Goal: Task Accomplishment & Management: Manage account settings

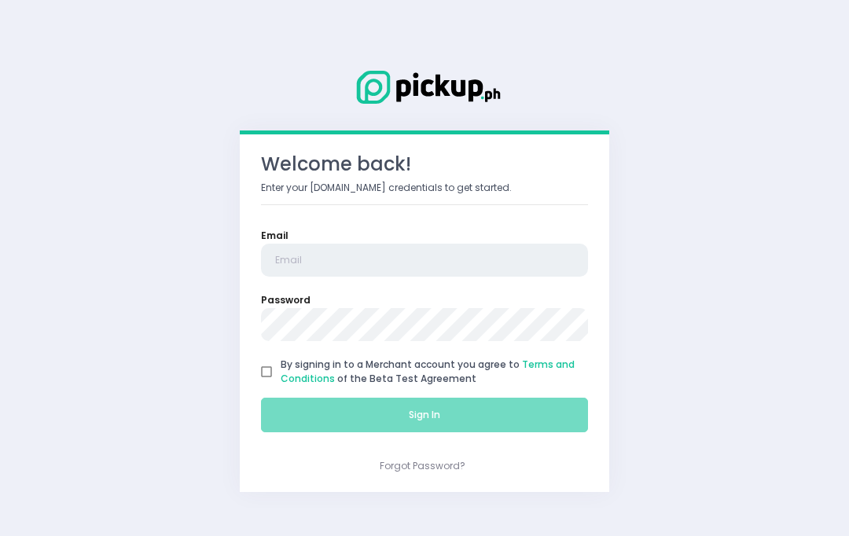
click at [294, 244] on input "email" at bounding box center [424, 260] width 327 height 33
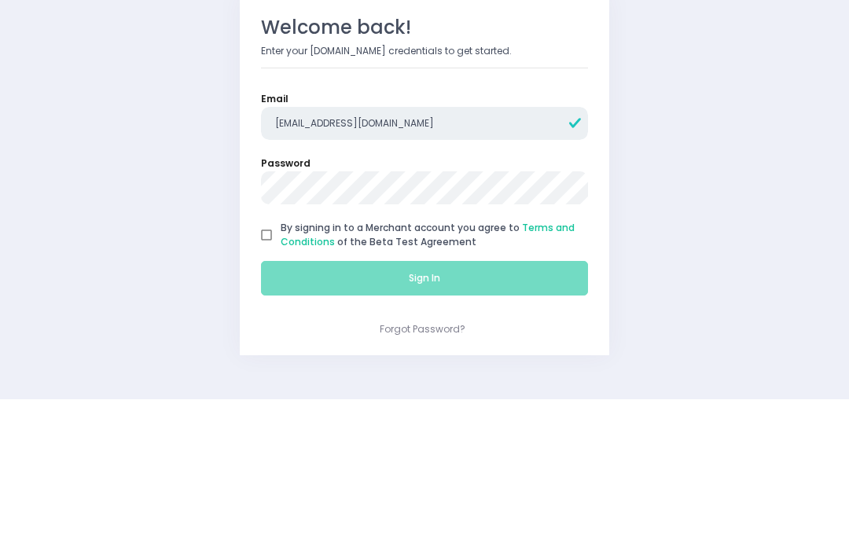
type input "[EMAIL_ADDRESS][DOMAIN_NAME]"
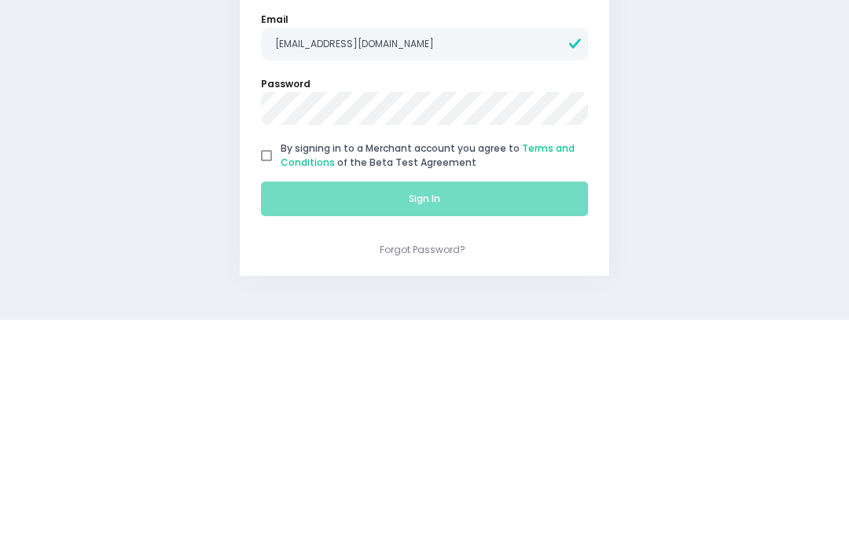
click at [271, 357] on input "By signing in to a Merchant account you agree to Terms and Conditions of the Be…" at bounding box center [266, 371] width 28 height 28
checkbox input "true"
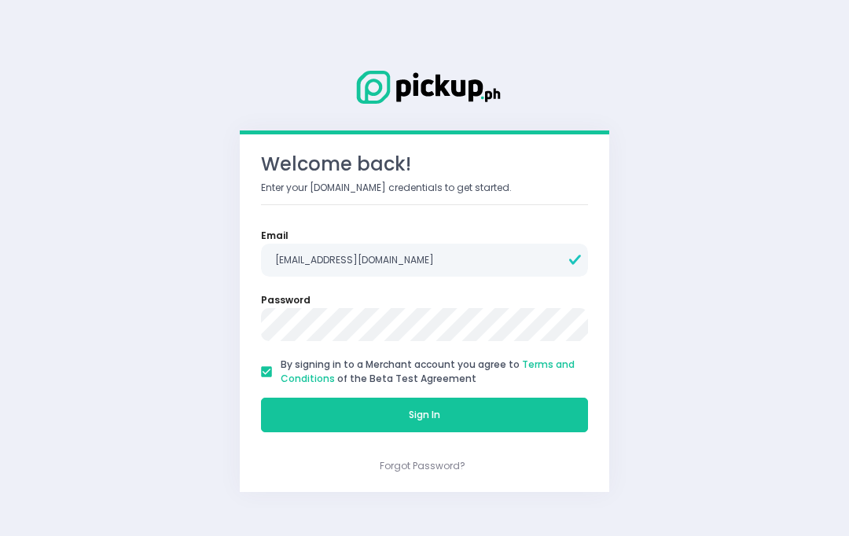
click at [337, 417] on button "Sign In" at bounding box center [424, 415] width 327 height 35
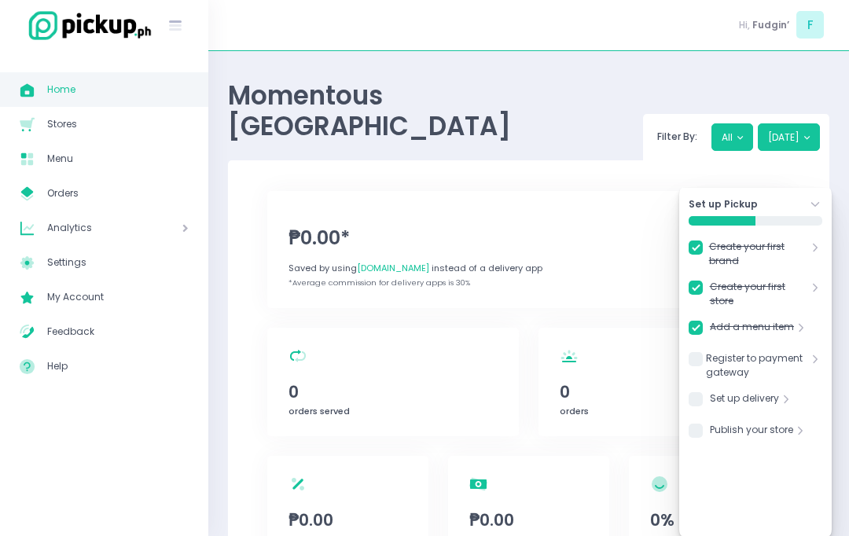
click at [55, 132] on span "Stores" at bounding box center [117, 124] width 141 height 20
checkbox input "true"
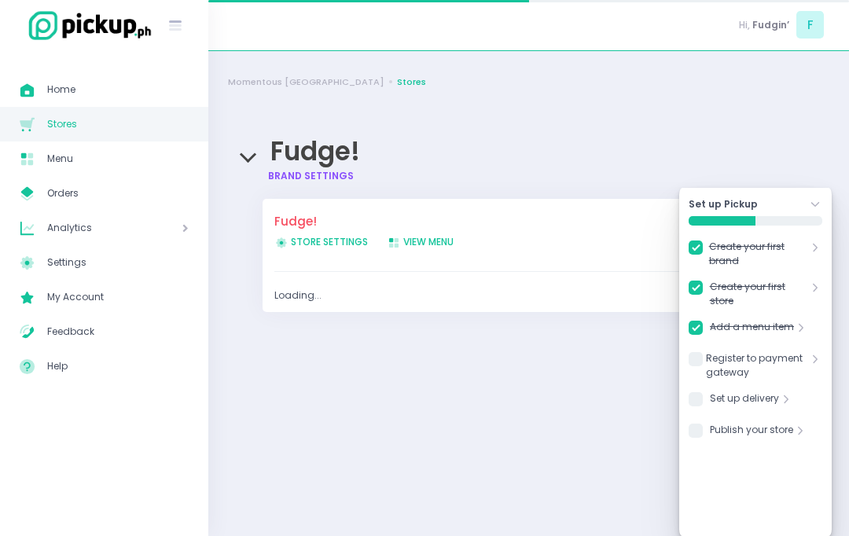
checkbox input "true"
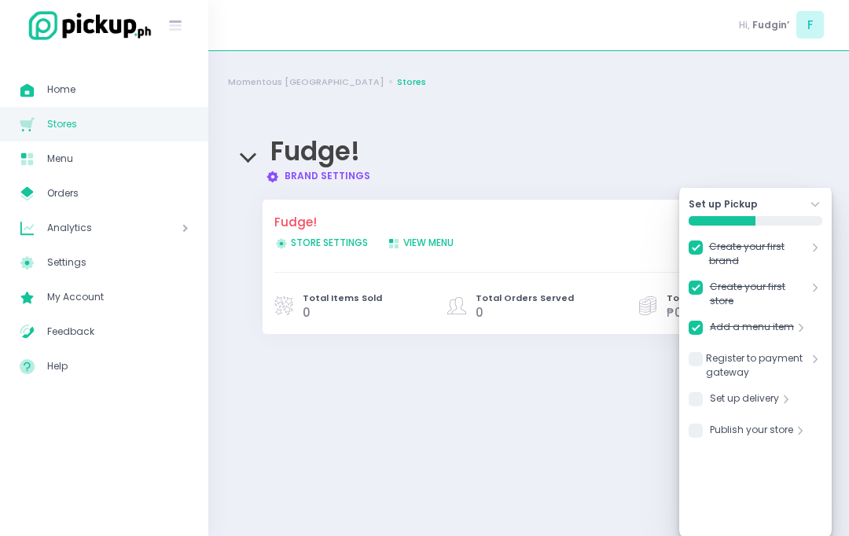
click at [797, 362] on link "Register to payment gateway" at bounding box center [757, 365] width 102 height 28
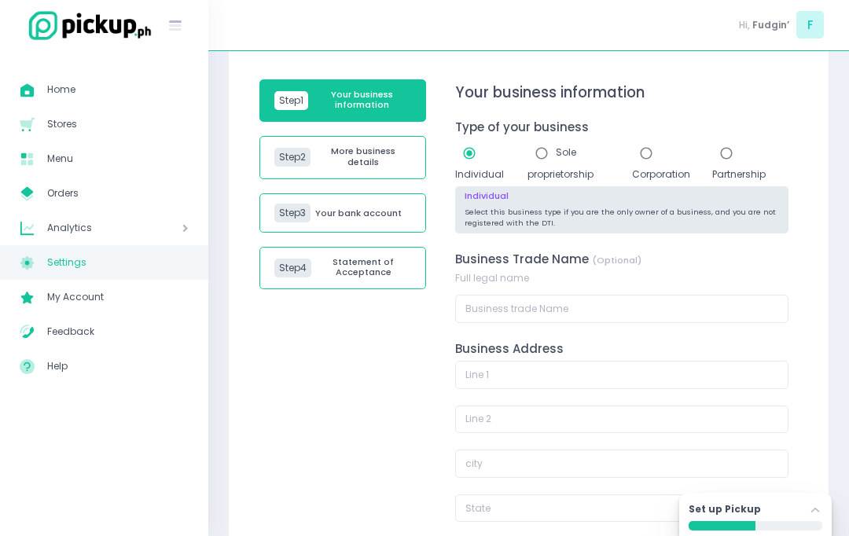
scroll to position [104, 0]
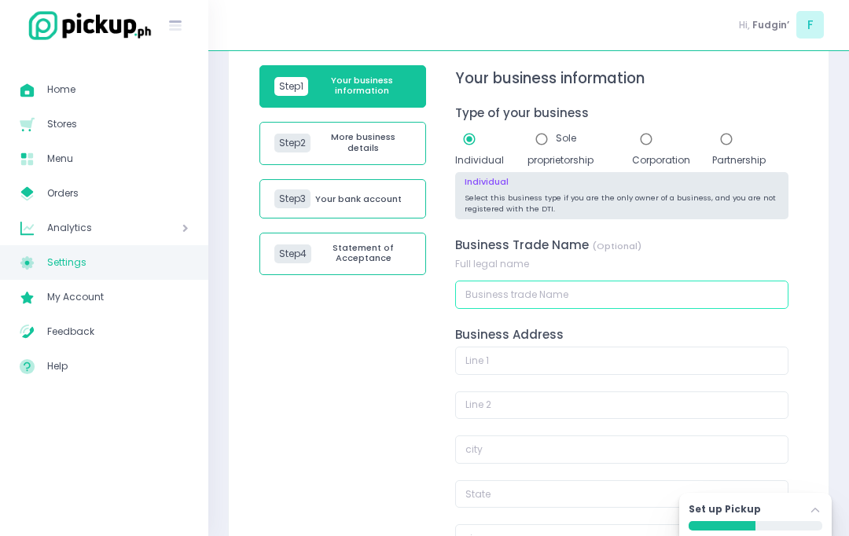
click at [770, 296] on input "text" at bounding box center [621, 294] width 333 height 28
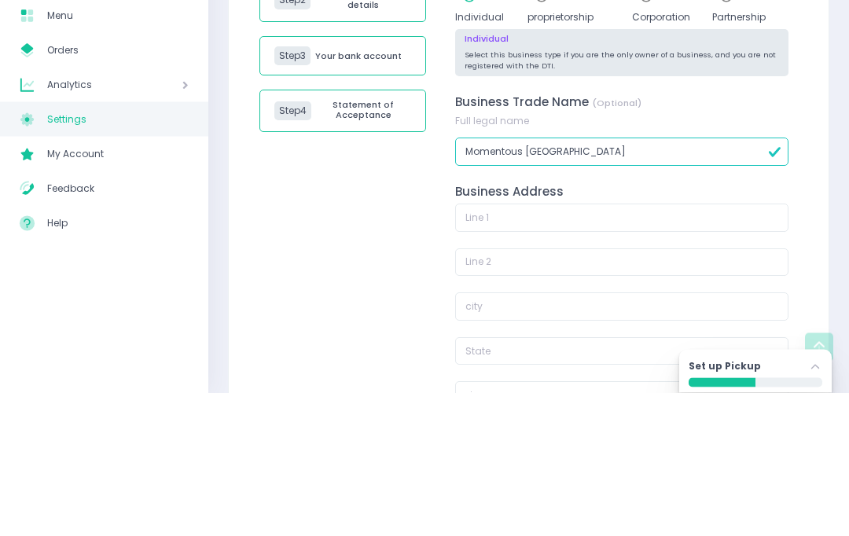
scroll to position [188, 0]
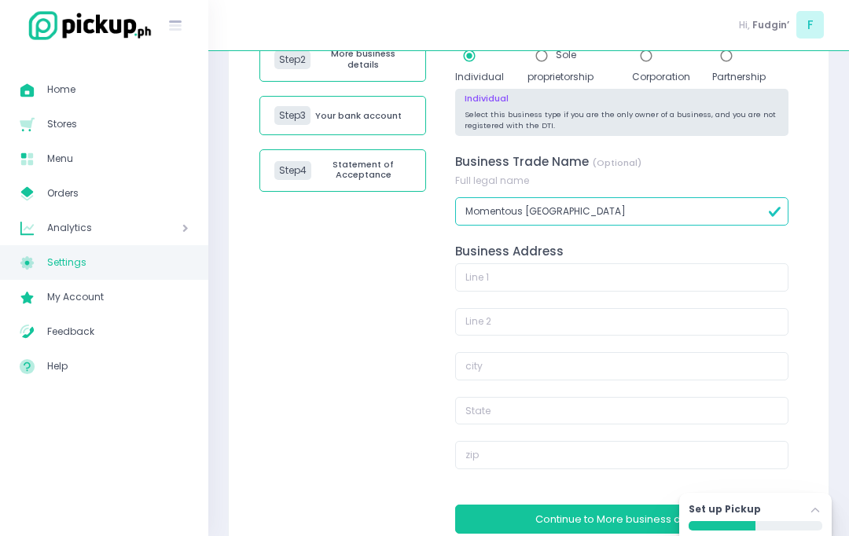
type input "Momentous Manila"
click at [765, 275] on input "text" at bounding box center [621, 277] width 333 height 28
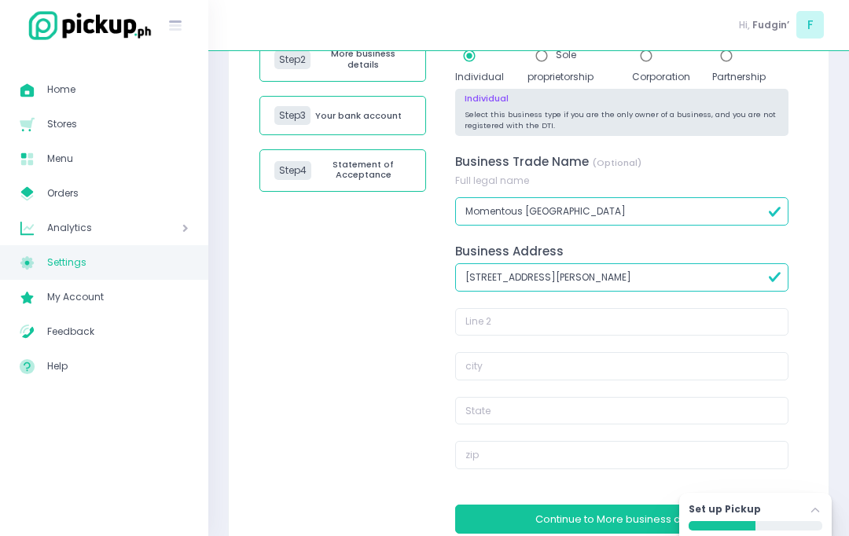
type input "1099 Don Benito St. Sampaloc Manila"
click at [733, 409] on input "text" at bounding box center [621, 411] width 333 height 28
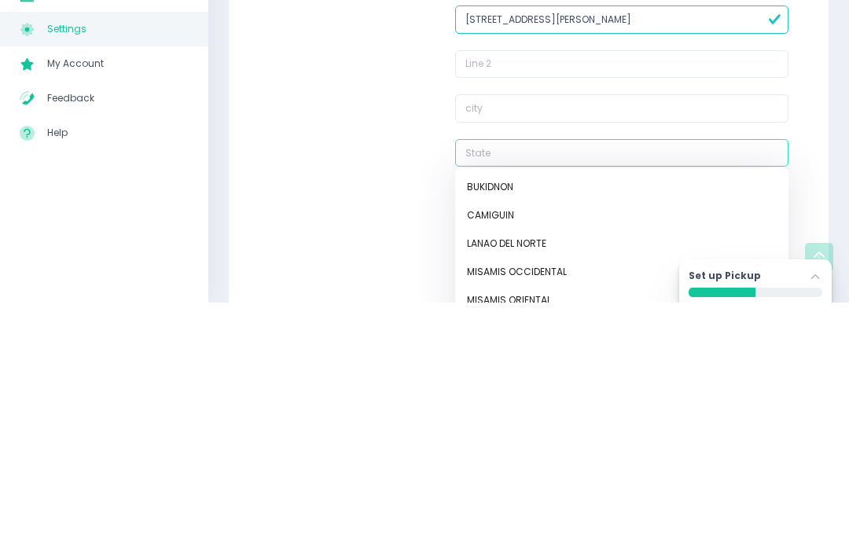
type input ","
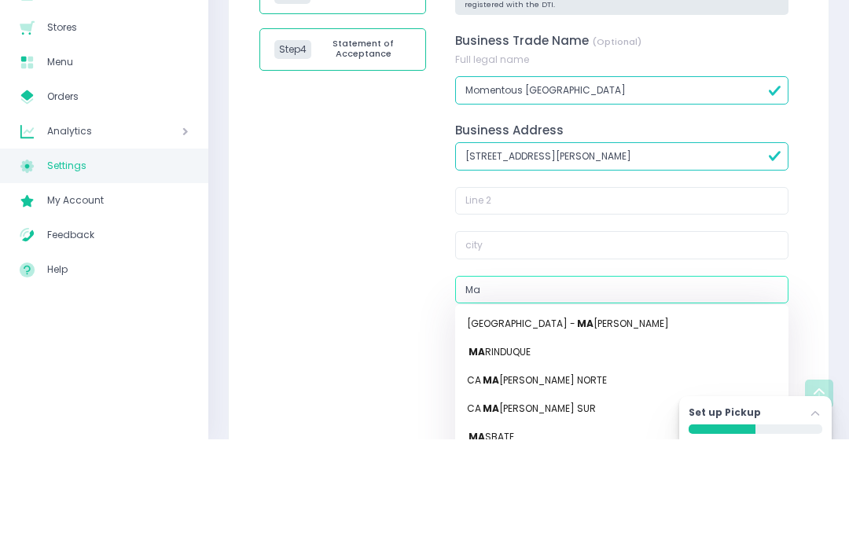
type input "M"
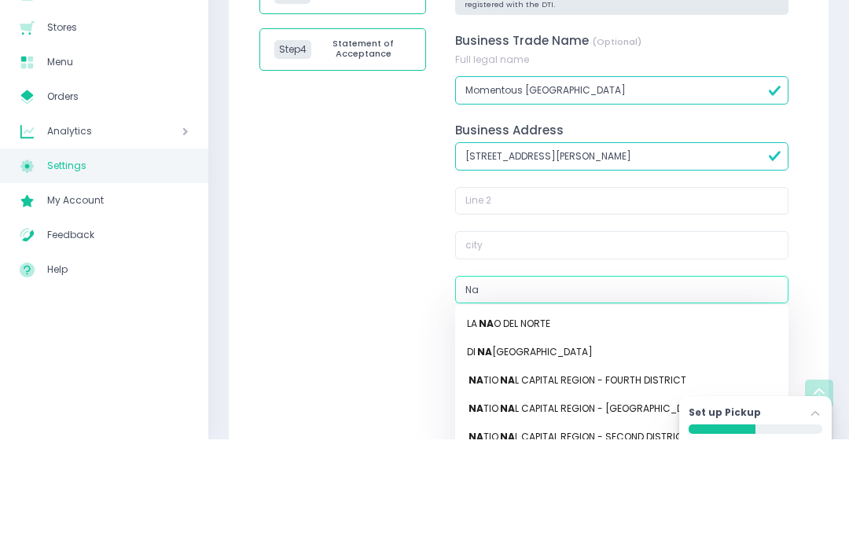
type input "Nat"
type input "NatIONAL CAPITAL REGION - FOURTH DISTRICT"
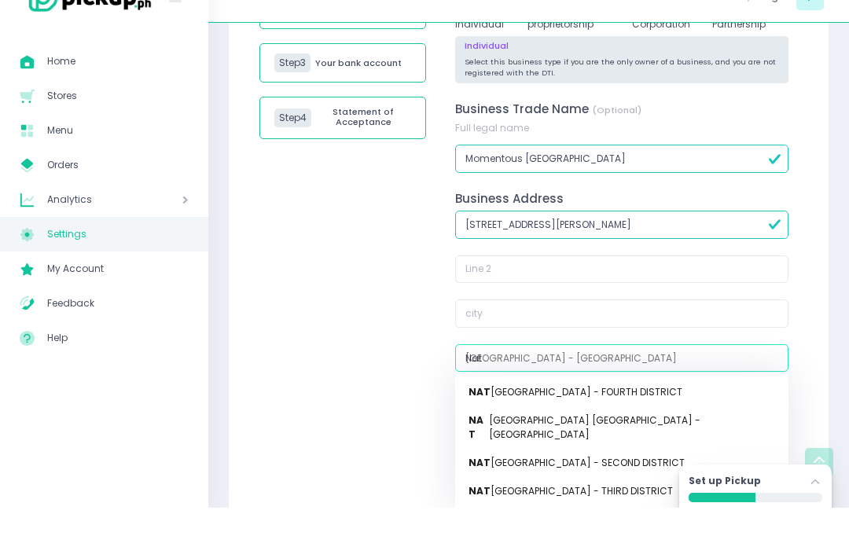
type input "Nati"
type input "NatiONAL CAPITAL REGION - FOURTH DISTRICT"
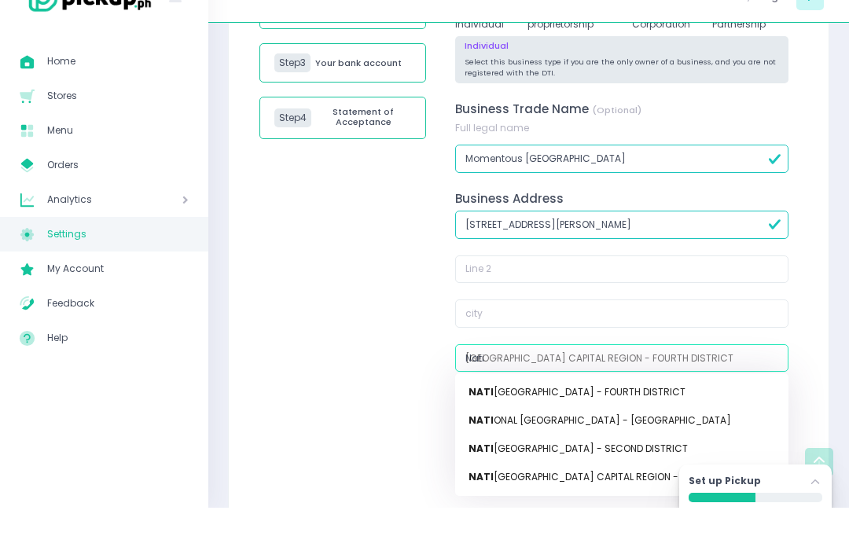
scroll to position [213, 0]
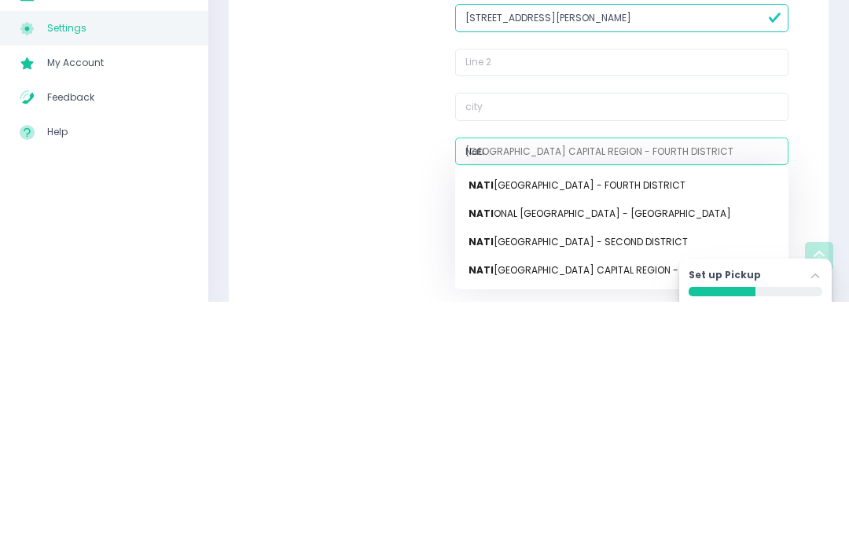
click at [676, 434] on link "NATI ONAL CAPITAL REGION - MANILA" at bounding box center [621, 448] width 333 height 28
type input "NATIONAL CAPITAL REGION - MANILA"
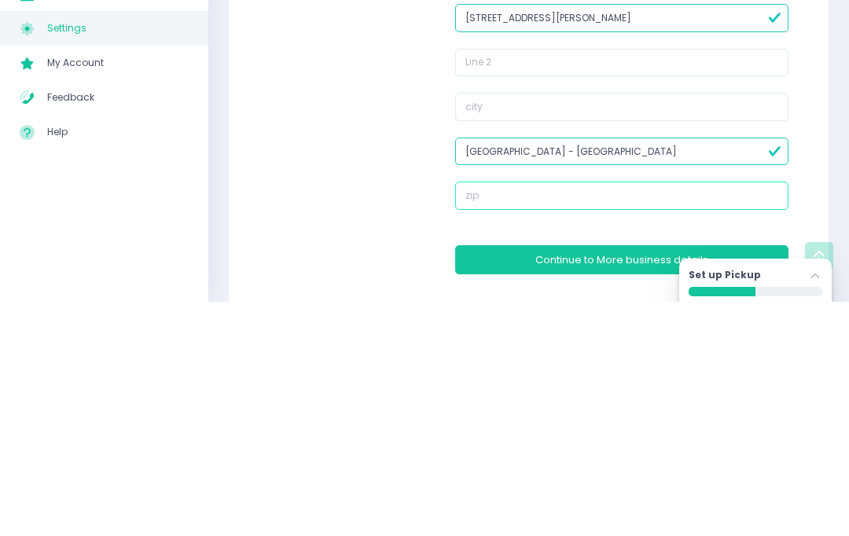
click at [748, 416] on input "text" at bounding box center [621, 430] width 333 height 28
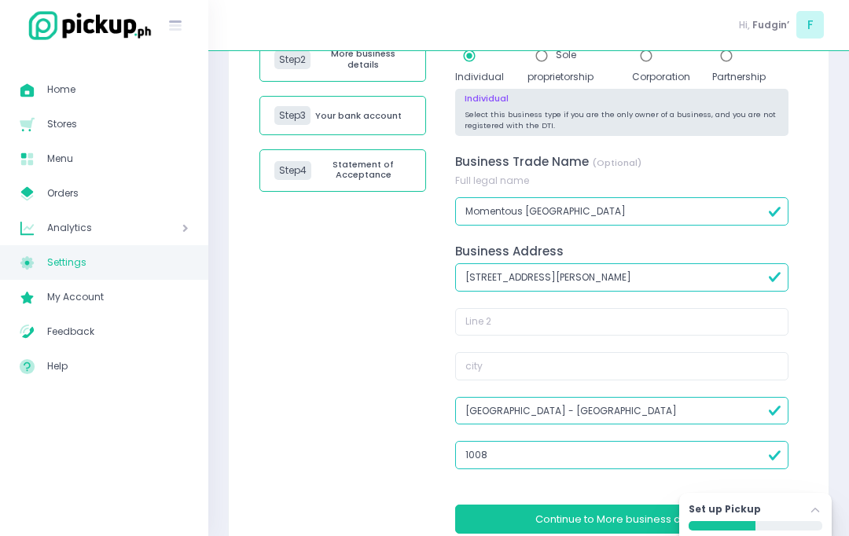
type input "1008"
click at [739, 514] on button "Continue to More business details" at bounding box center [621, 518] width 333 height 29
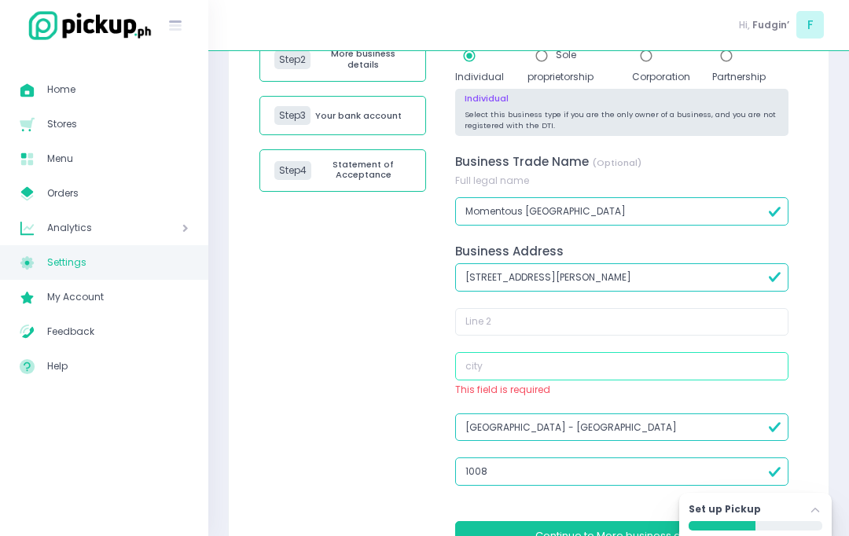
click at [746, 366] on input "text" at bounding box center [621, 366] width 333 height 28
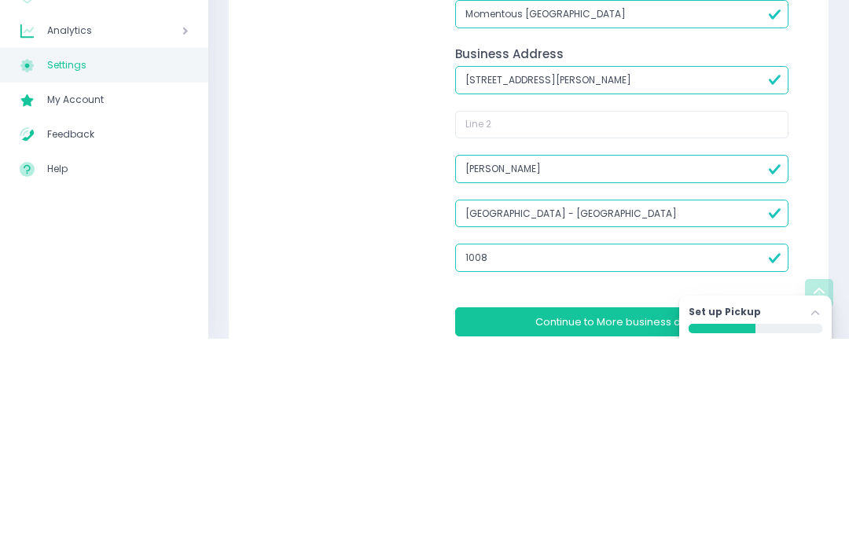
type input "Manila"
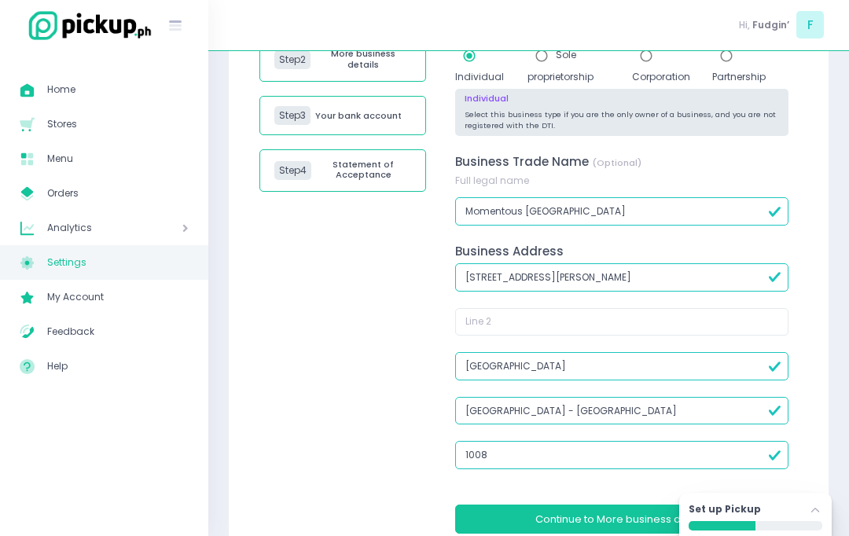
click at [646, 515] on span "More business details" at bounding box center [652, 518] width 112 height 15
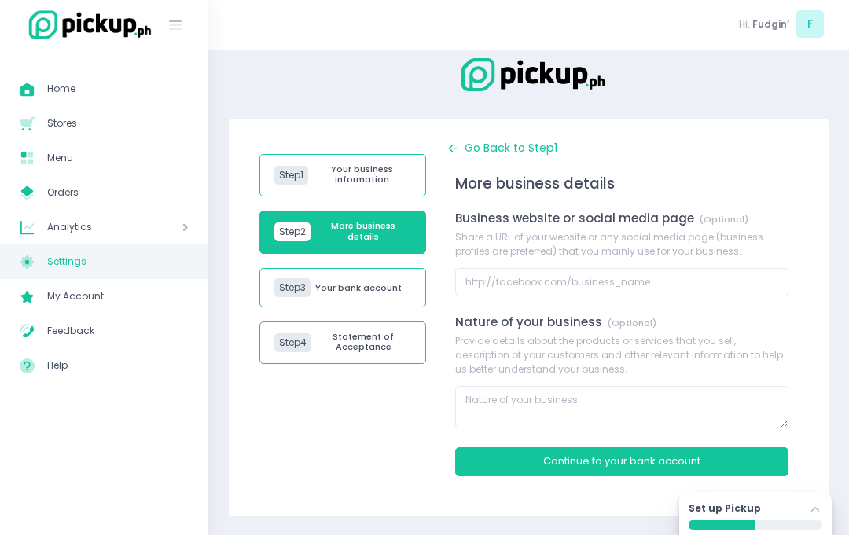
scroll to position [16, 0]
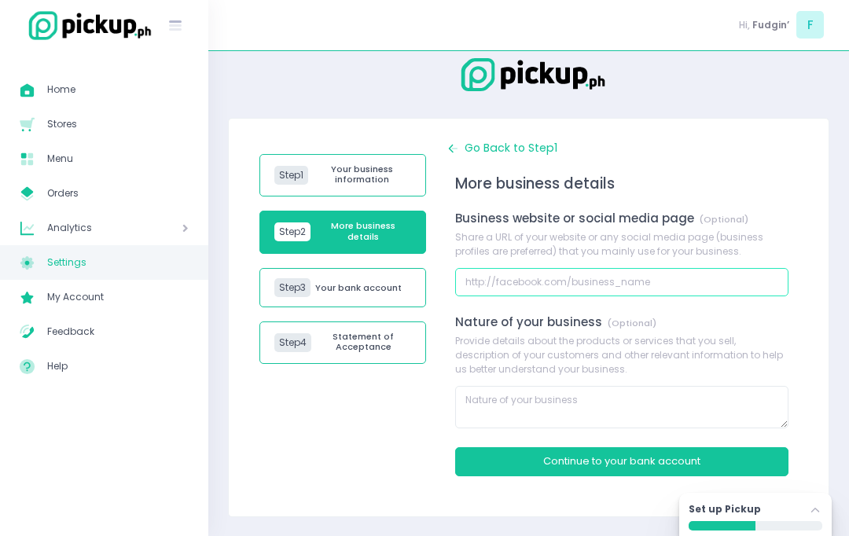
click at [472, 287] on input "text" at bounding box center [621, 282] width 333 height 28
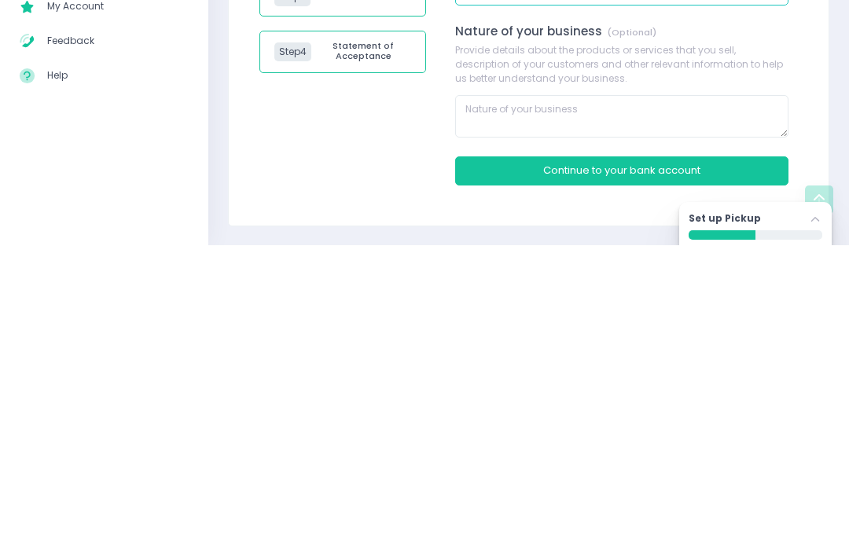
type input "https://facebook.com/fudginsweet"
click at [760, 386] on textarea at bounding box center [621, 407] width 333 height 42
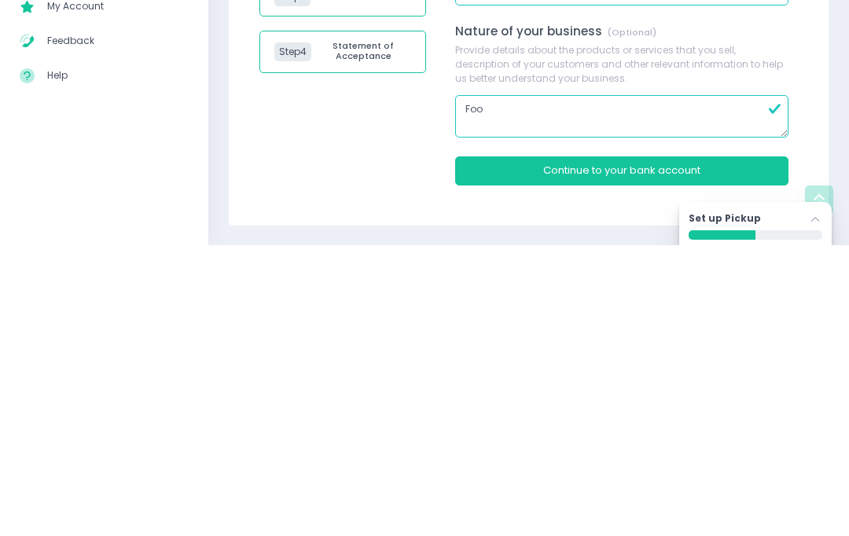
type textarea "Food"
click at [720, 447] on button "Continue to Your bank account" at bounding box center [621, 461] width 333 height 29
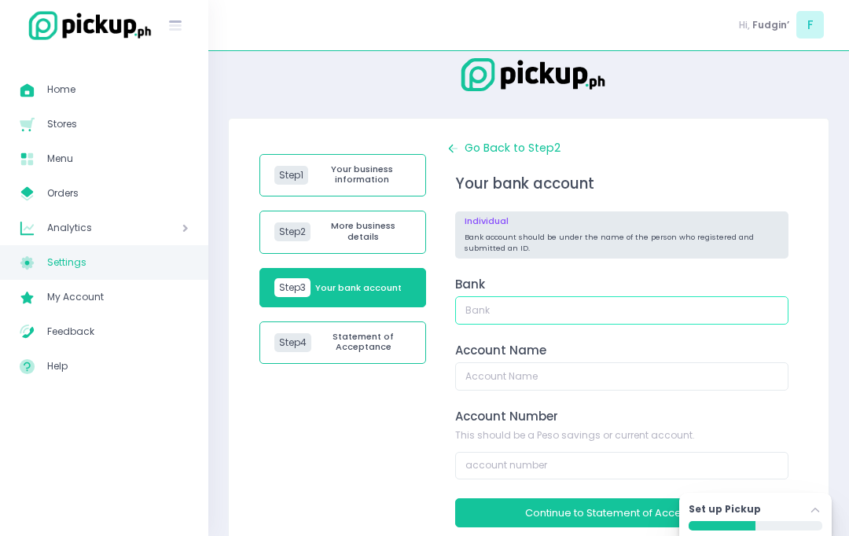
click at [680, 318] on input "text" at bounding box center [621, 310] width 333 height 28
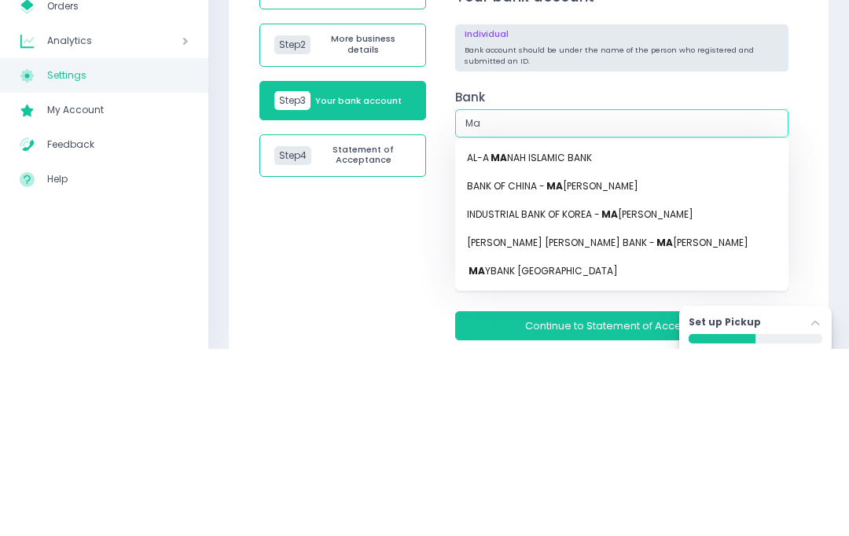
type input "May"
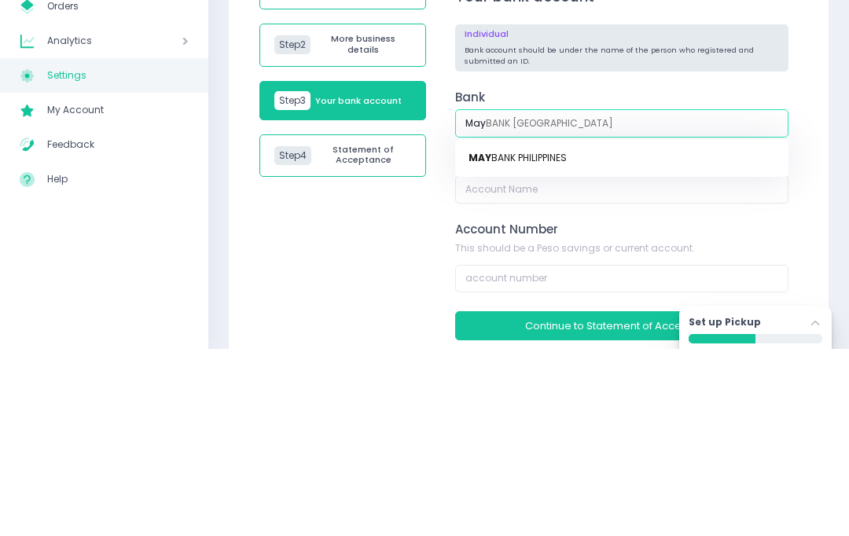
type input "MayBANK PHILIPPINES"
type input "Maya"
type input "May"
type input "MayBANK PHILIPPINES"
type input "Maya"
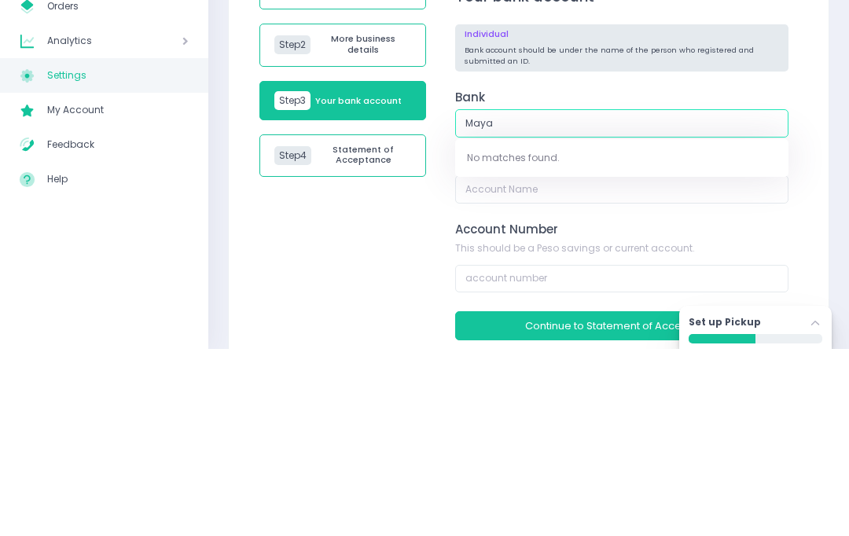
type input "May"
type input "MayBANK PHILIPPINES"
type input "Ma"
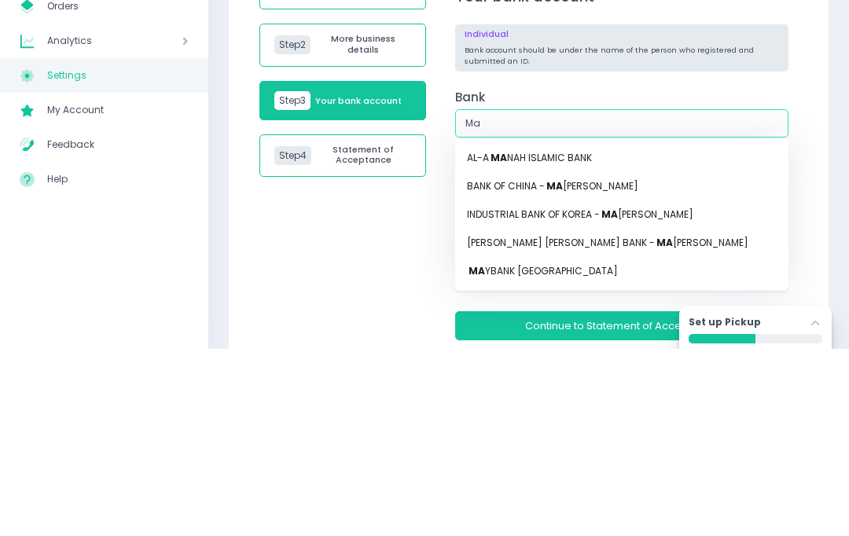
type input "M"
type input "May"
type input "MayBANK PHILIPPINES"
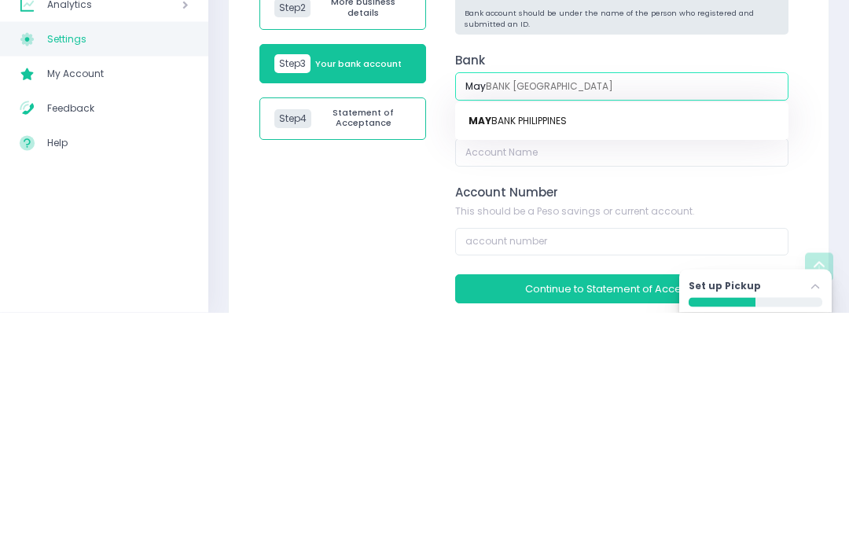
type input "Ma"
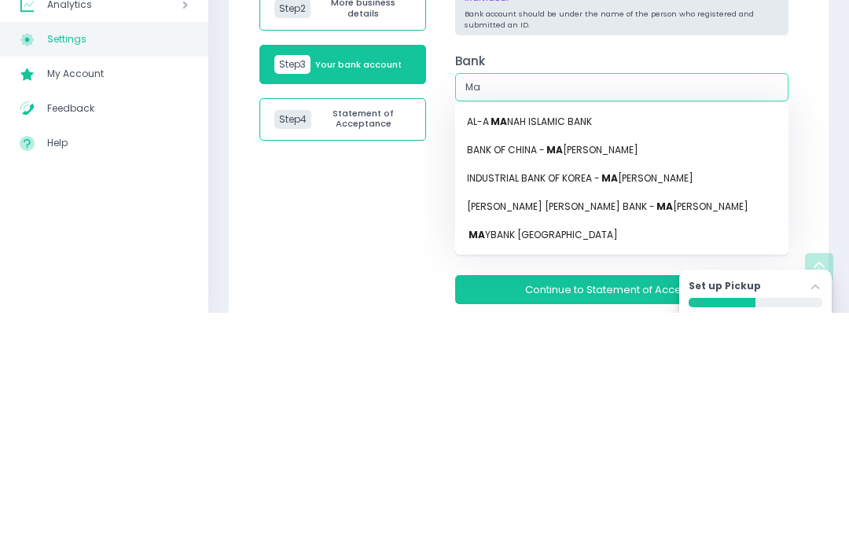
type input "M"
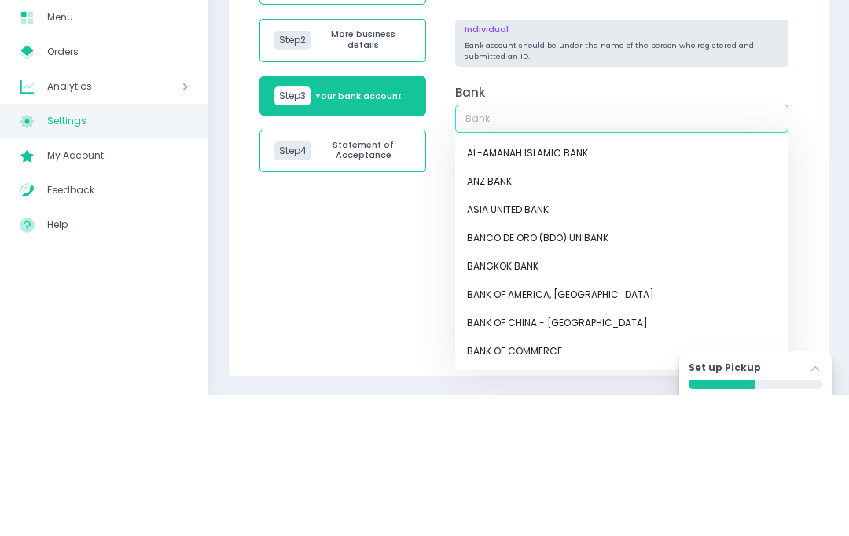
scroll to position [0, 0]
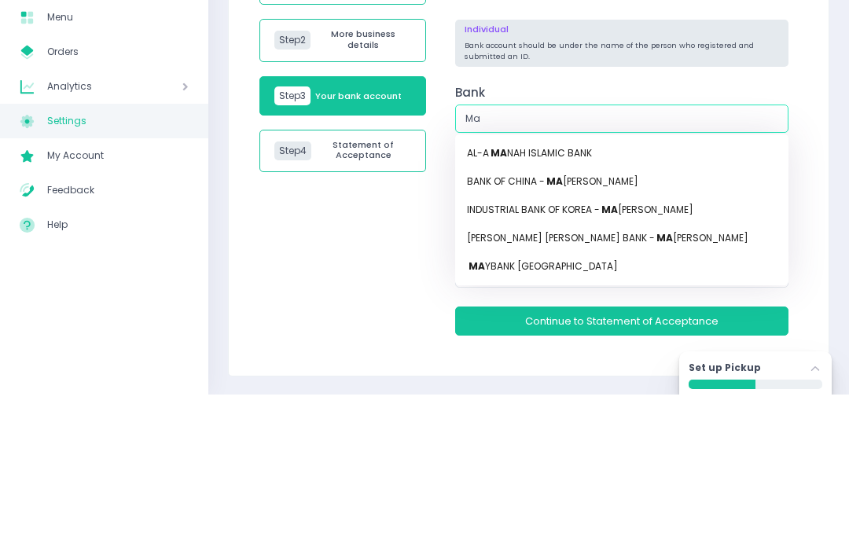
type input "May"
type input "MayBANK PHILIPPINES"
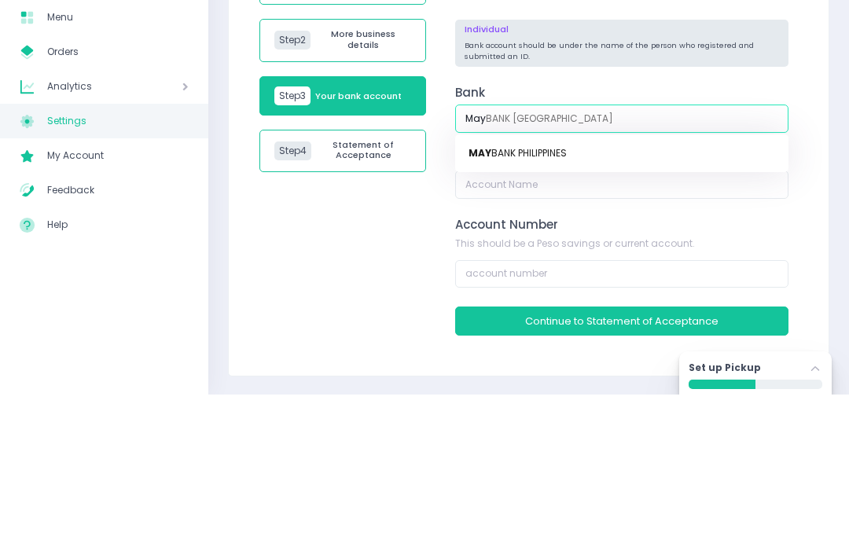
type input "Maya"
type input "May"
type input "MayBANK PHILIPPINES"
type input "Ma"
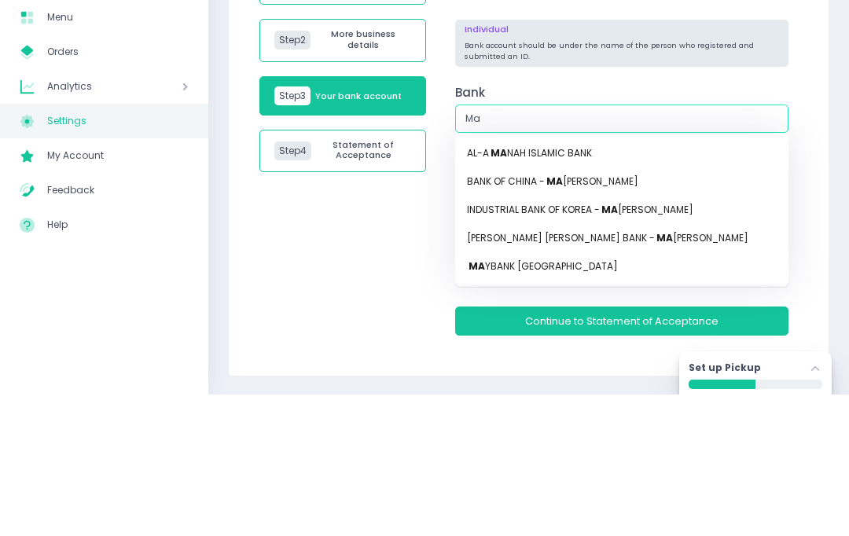
type input "M"
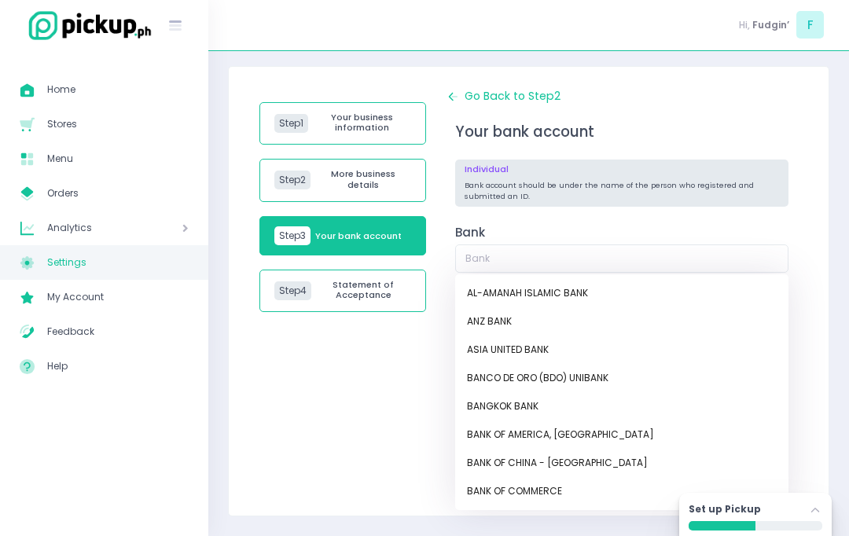
scroll to position [66, 0]
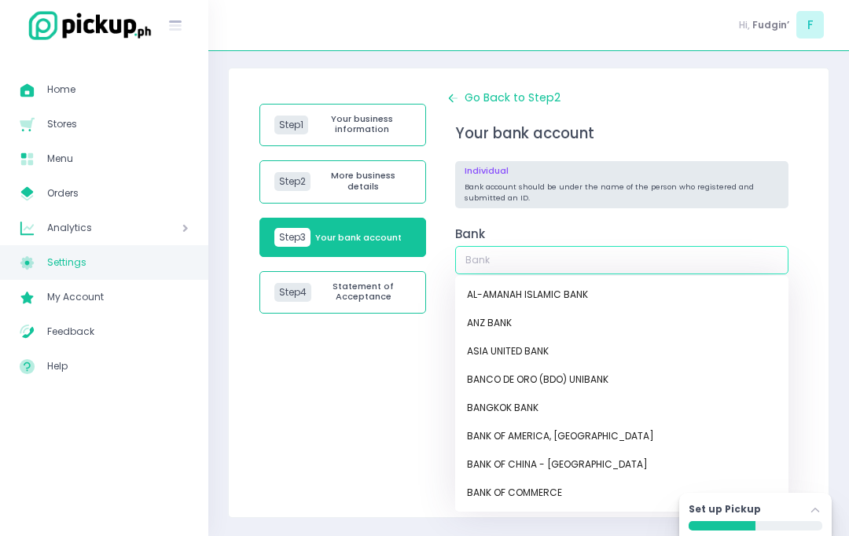
click at [691, 410] on link "BANGKOK BANK" at bounding box center [621, 408] width 333 height 28
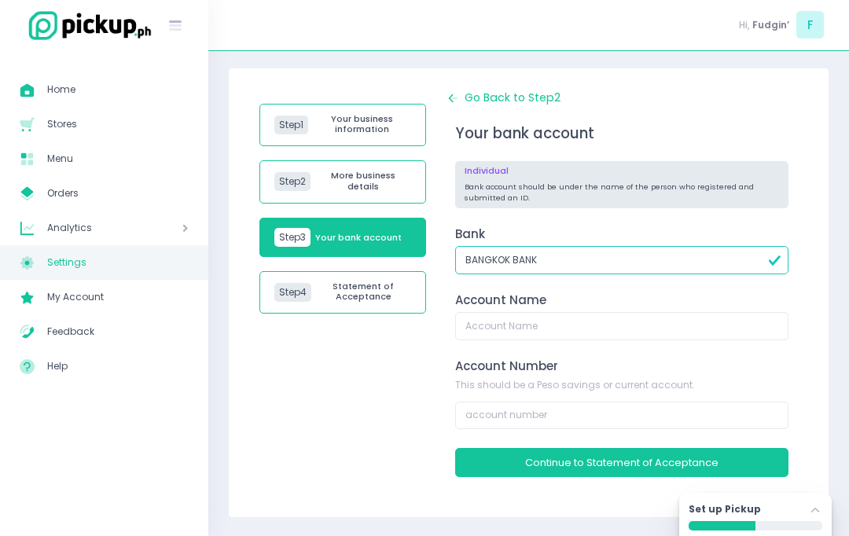
click at [696, 262] on input "BANGKOK BANK" at bounding box center [621, 260] width 333 height 28
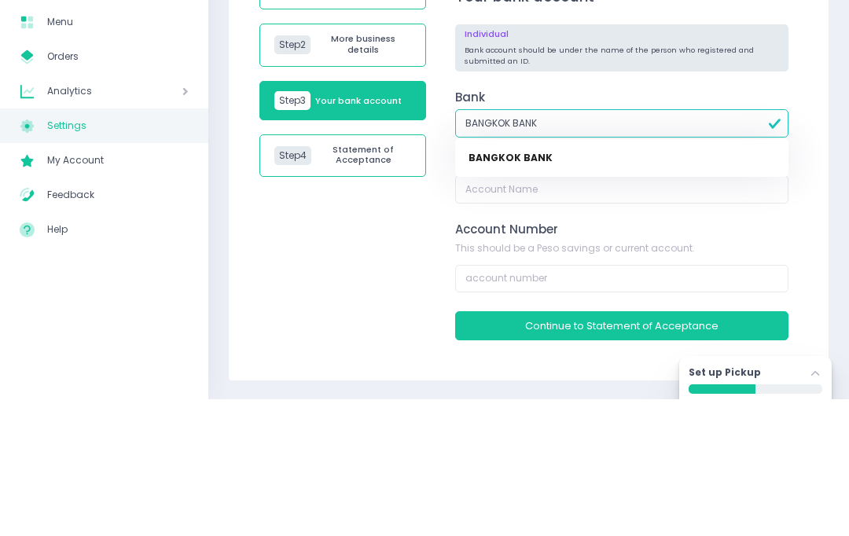
type input "BANGKOK BAN"
type input "BANGKOK BANK"
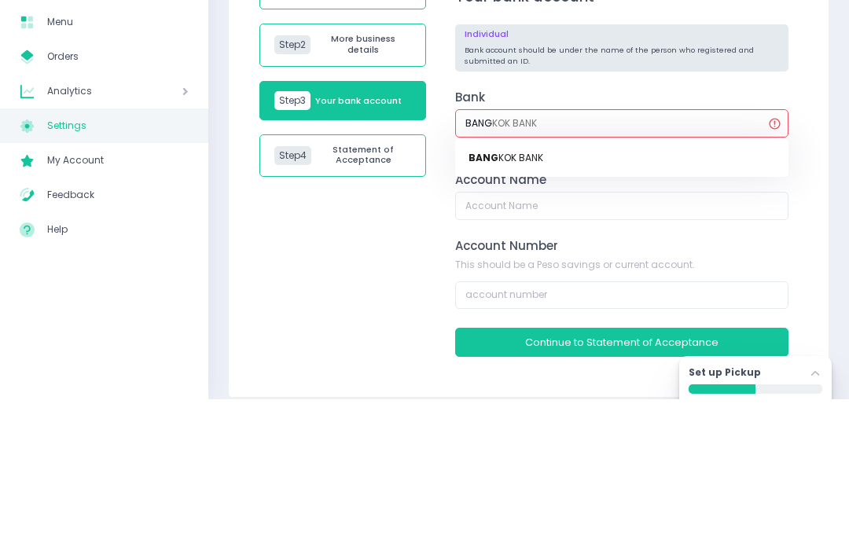
type input "BAN"
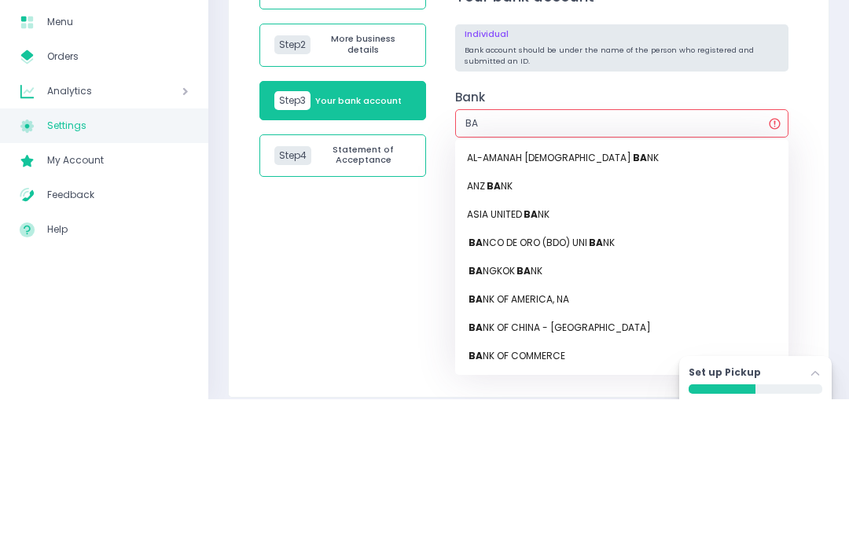
type input "B"
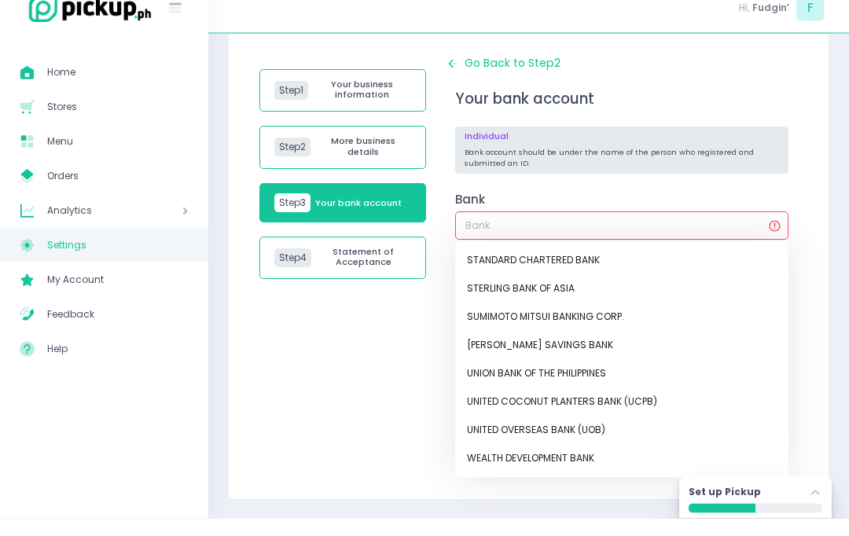
scroll to position [53, 0]
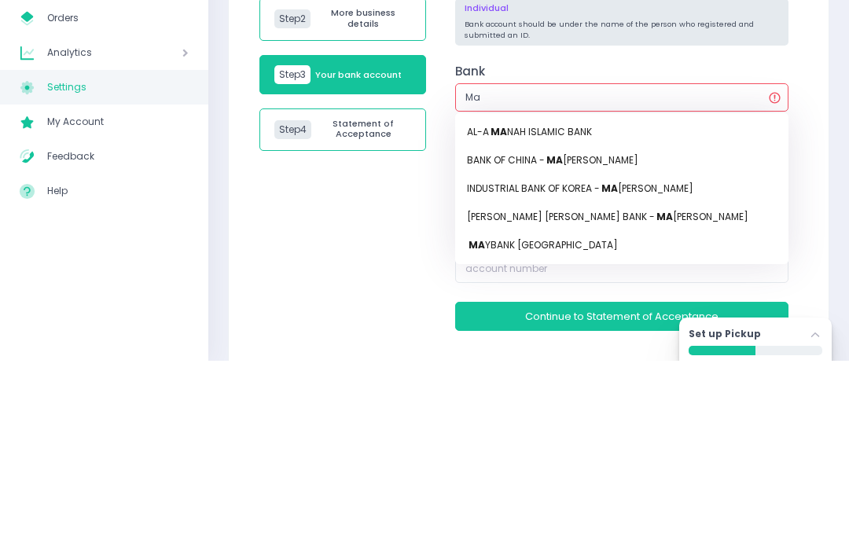
type input "May"
type input "MayBANK PHILIPPINES"
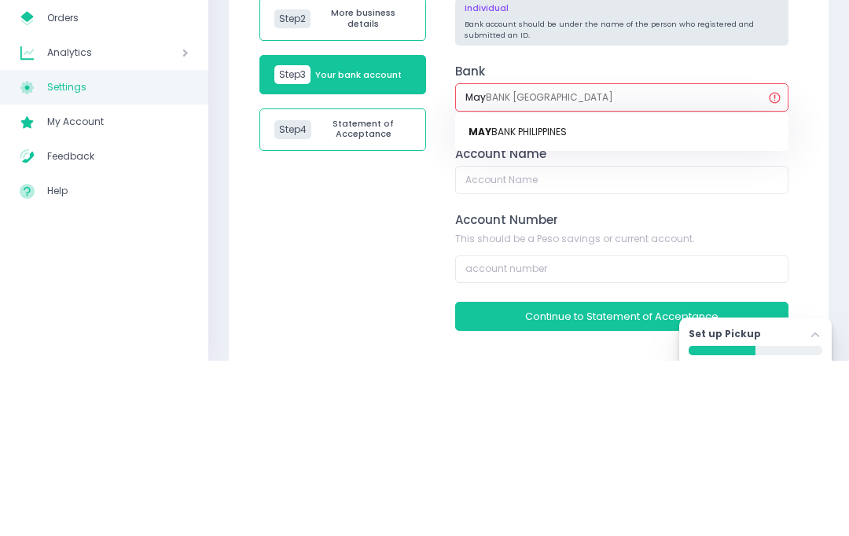
type input "Ma"
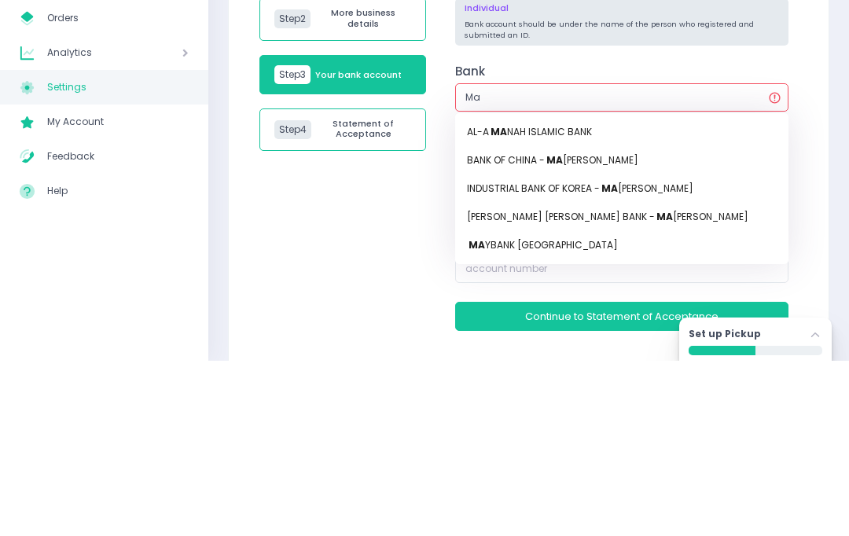
type input "M"
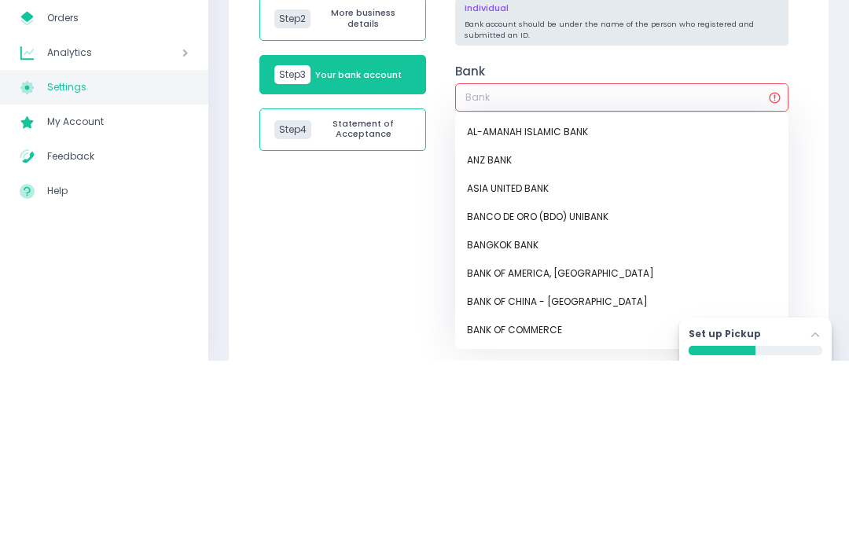
click at [732, 378] on link "BANCO DE ORO (BDO) UNIBANK" at bounding box center [621, 392] width 333 height 28
type input "BANCO DE ORO (BDO) UNIBANK"
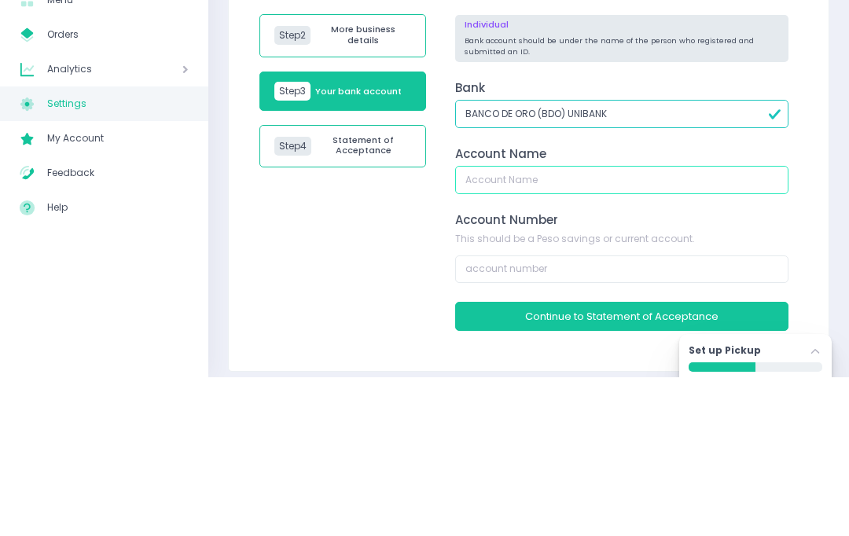
click at [659, 324] on input "text" at bounding box center [621, 338] width 333 height 28
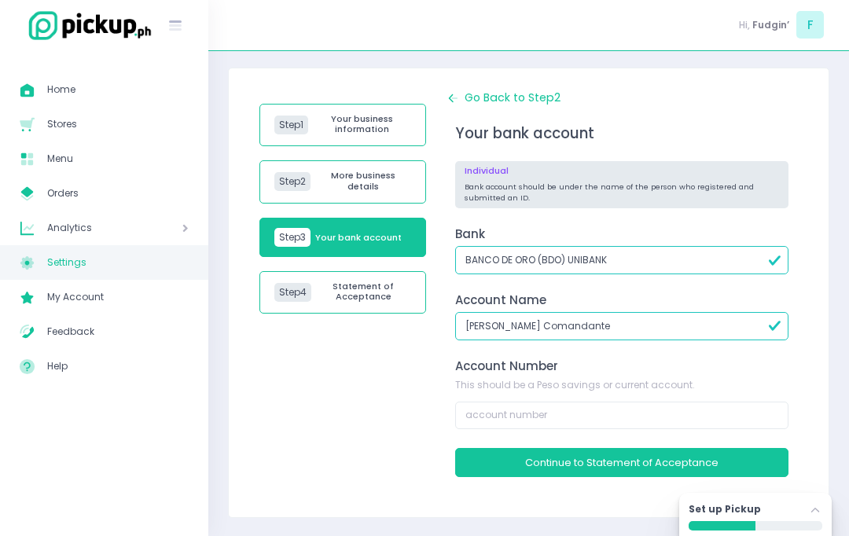
type input "Maria Romina Comandante"
click at [727, 419] on input "number" at bounding box center [621, 415] width 333 height 28
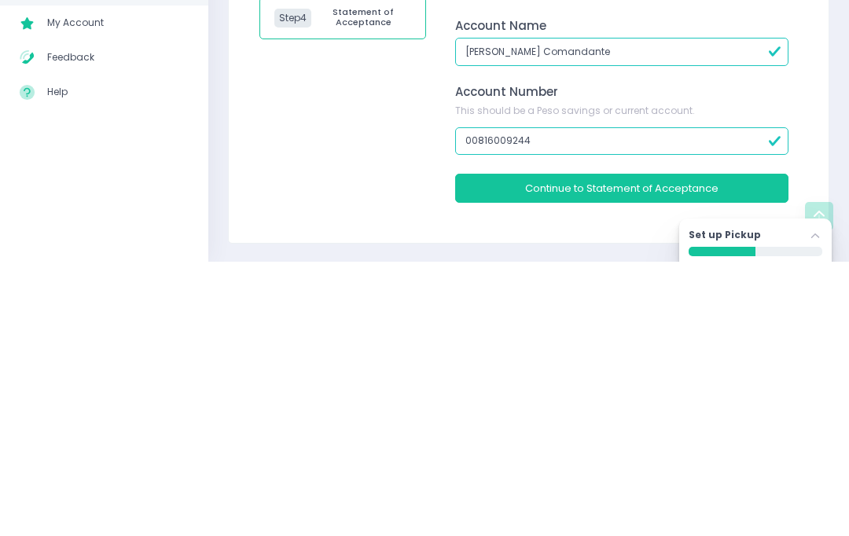
type input "008160092445"
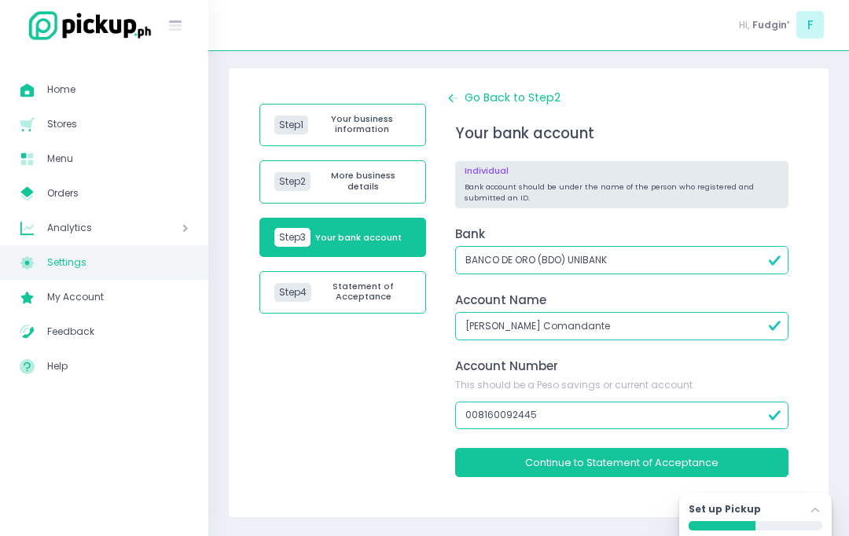
click at [679, 462] on span "Statement of Acceptance" at bounding box center [652, 462] width 132 height 15
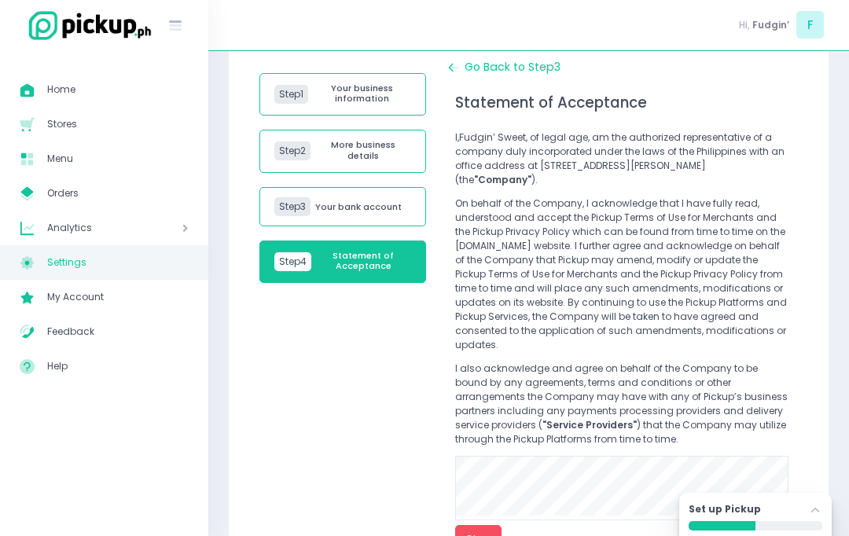
scroll to position [104, 0]
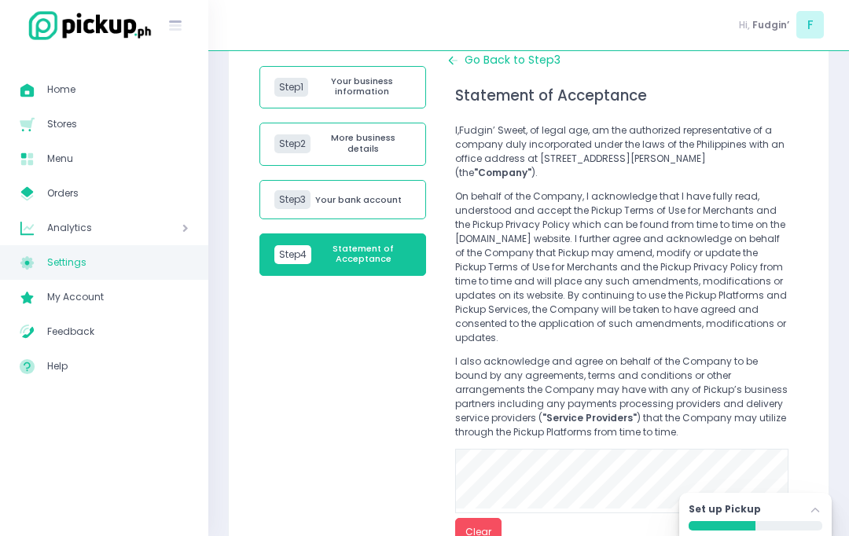
click at [484, 525] on button "Clear" at bounding box center [478, 532] width 46 height 28
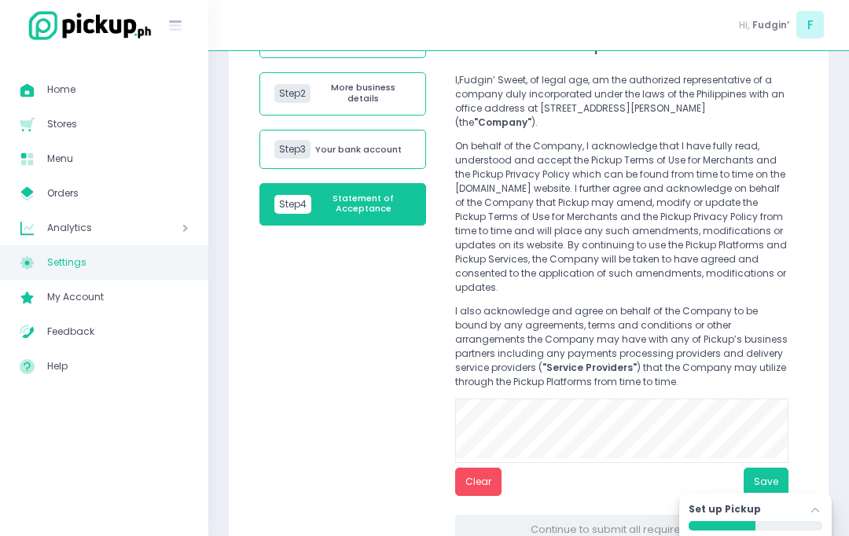
scroll to position [151, 0]
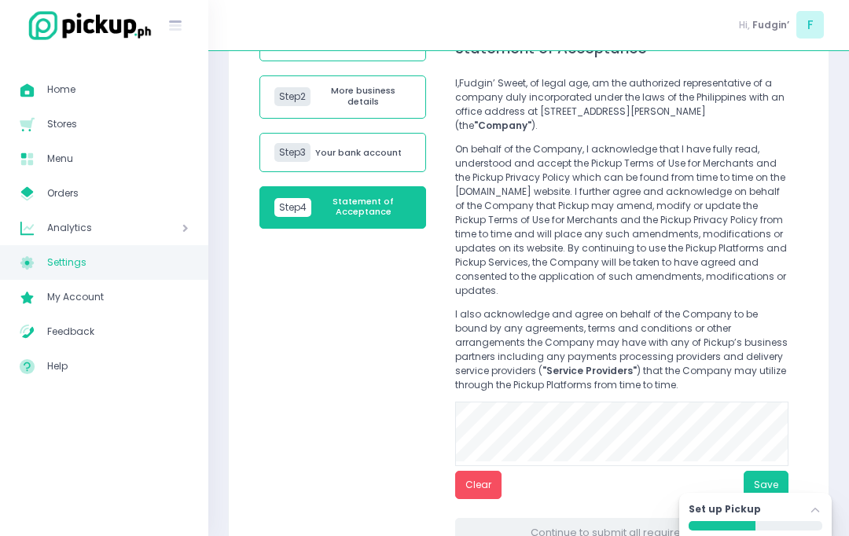
click at [484, 472] on button "Clear" at bounding box center [478, 485] width 46 height 28
click at [773, 478] on button "Save" at bounding box center [765, 485] width 45 height 28
click at [766, 471] on button "Save" at bounding box center [765, 485] width 45 height 28
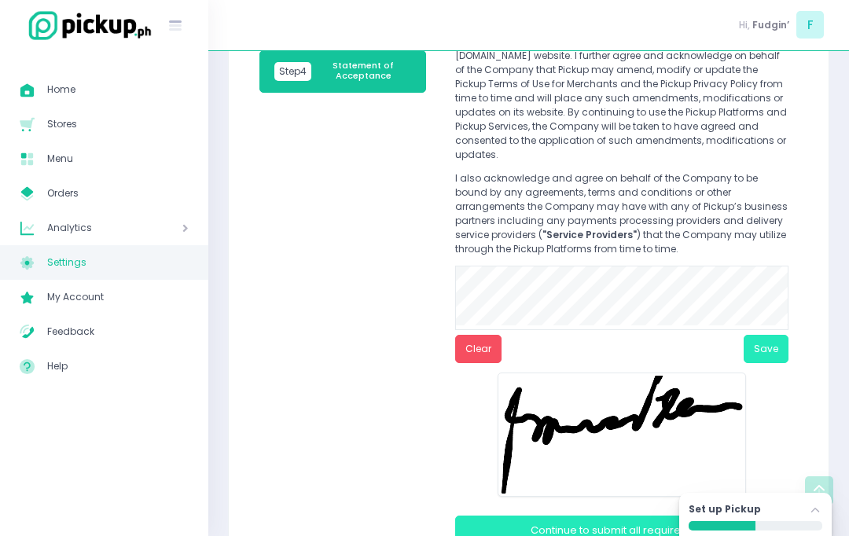
scroll to position [284, 0]
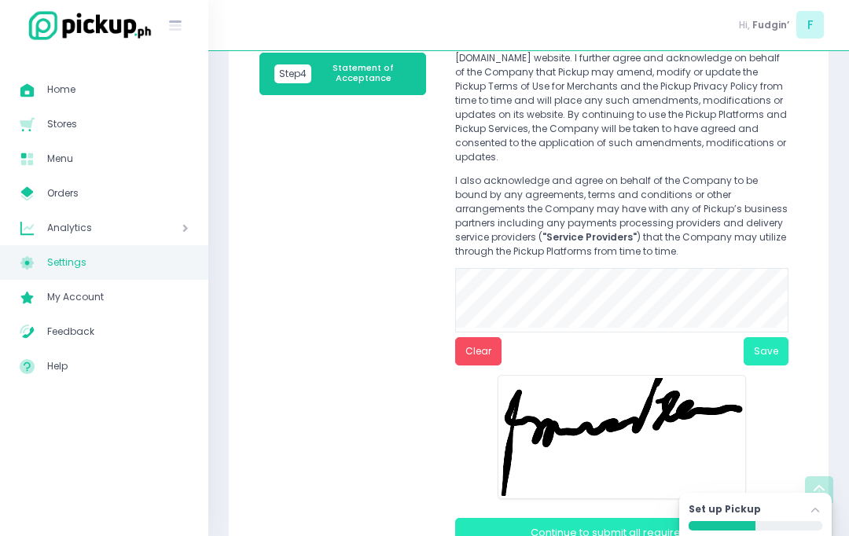
click at [565, 524] on button "Continue to Submit all requirements" at bounding box center [621, 532] width 333 height 29
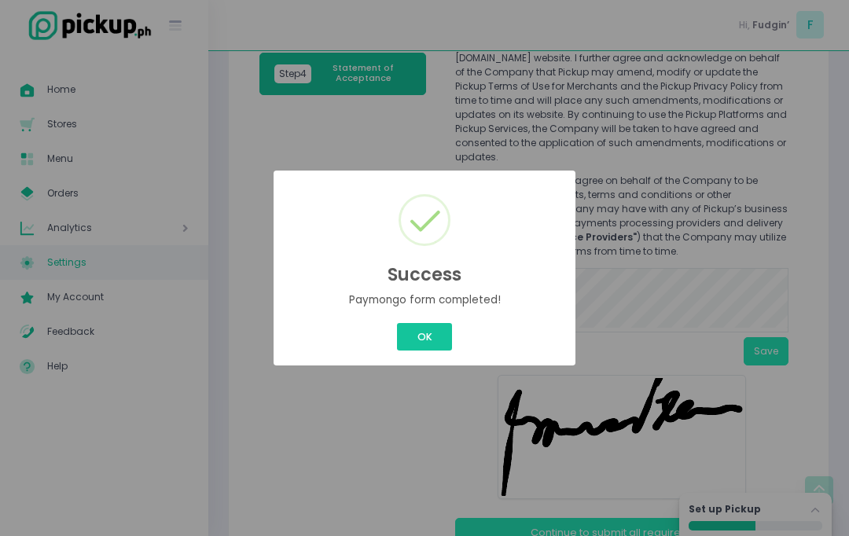
click at [425, 350] on button "OK" at bounding box center [424, 336] width 55 height 27
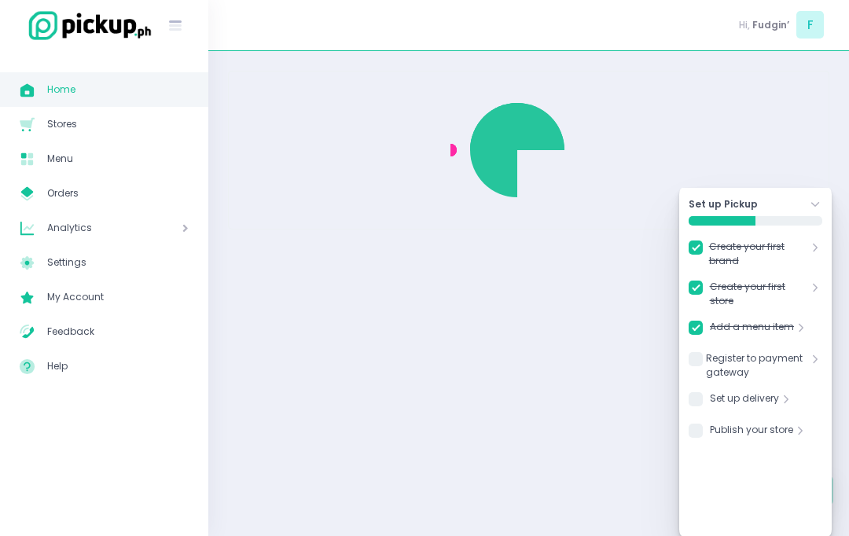
checkbox input "true"
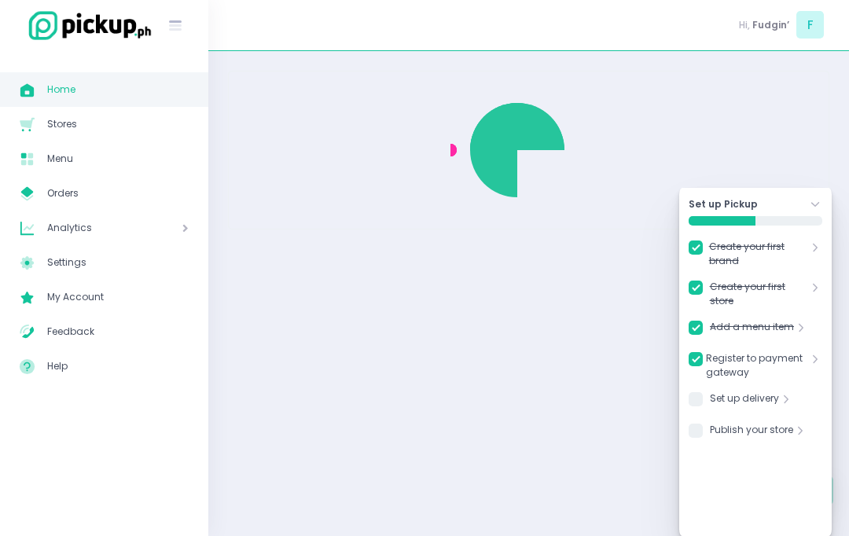
checkbox input "true"
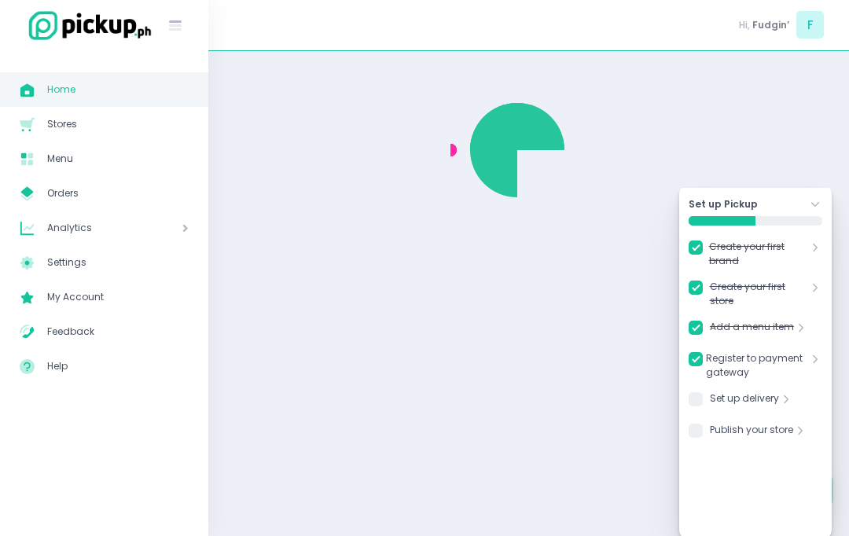
checkbox input "true"
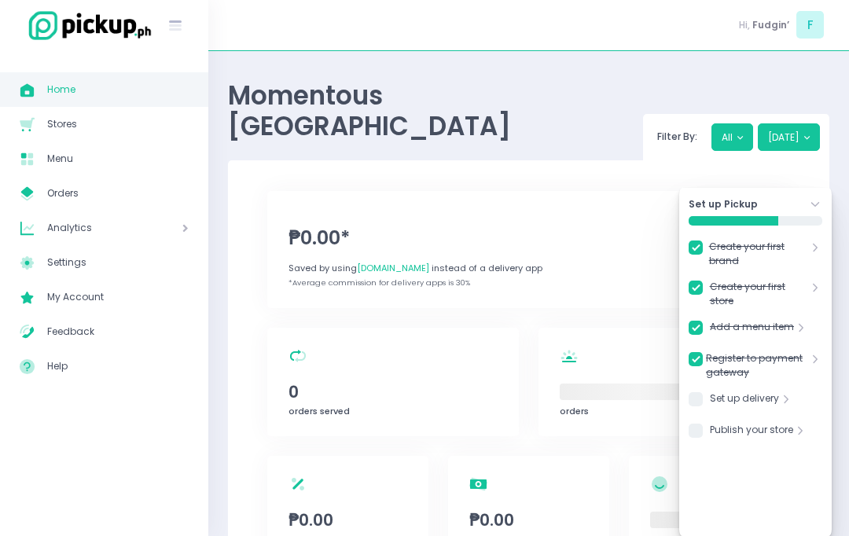
click at [776, 394] on link "Set up delivery" at bounding box center [743, 401] width 69 height 20
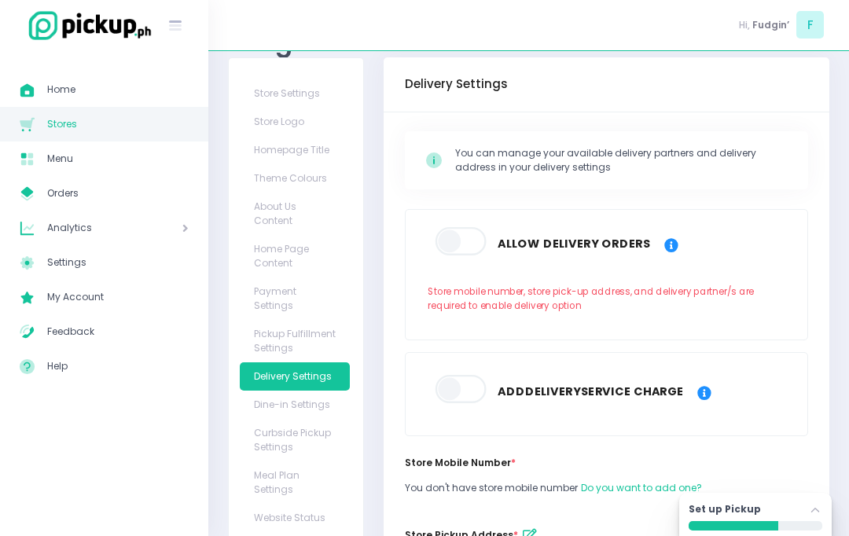
scroll to position [63, 0]
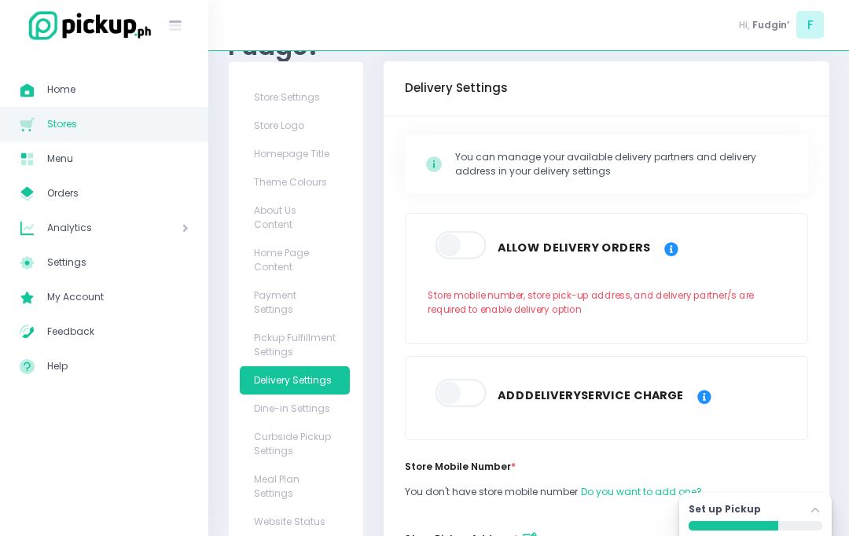
click at [463, 246] on span at bounding box center [461, 245] width 53 height 28
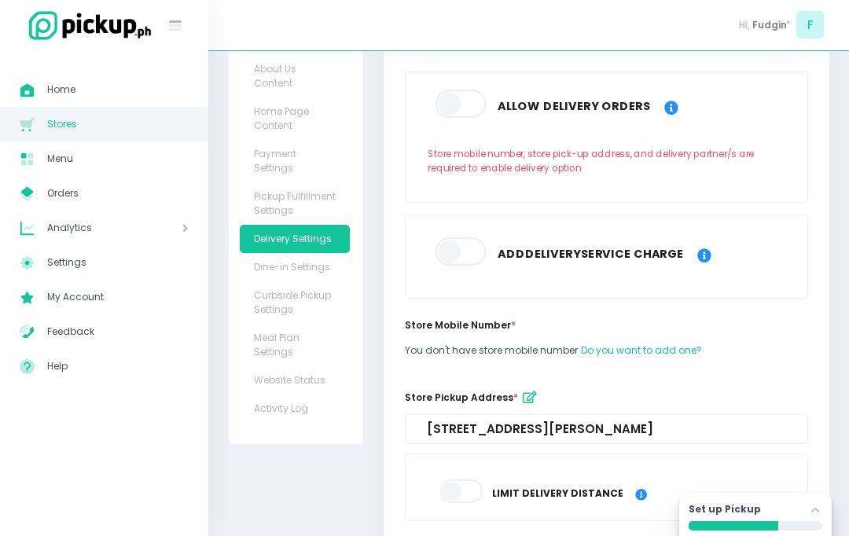
scroll to position [208, 0]
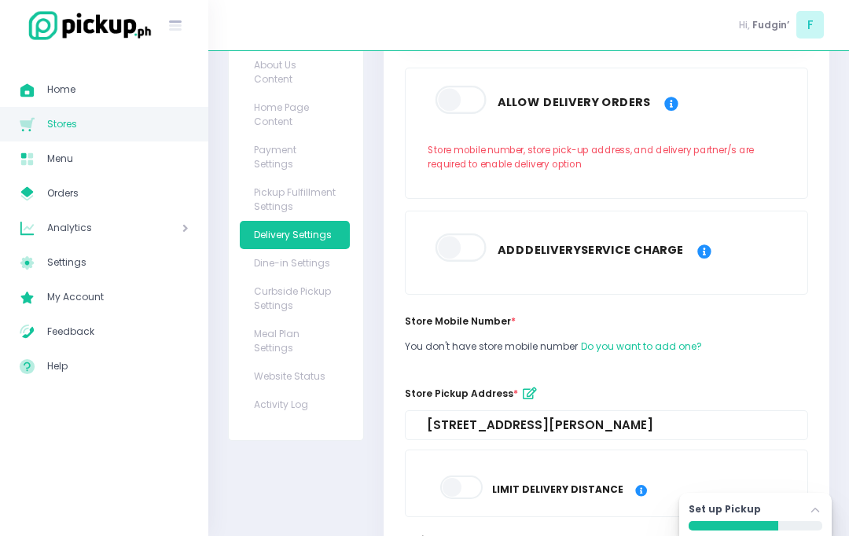
click at [524, 399] on button "Store Pickup Address *" at bounding box center [530, 394] width 24 height 24
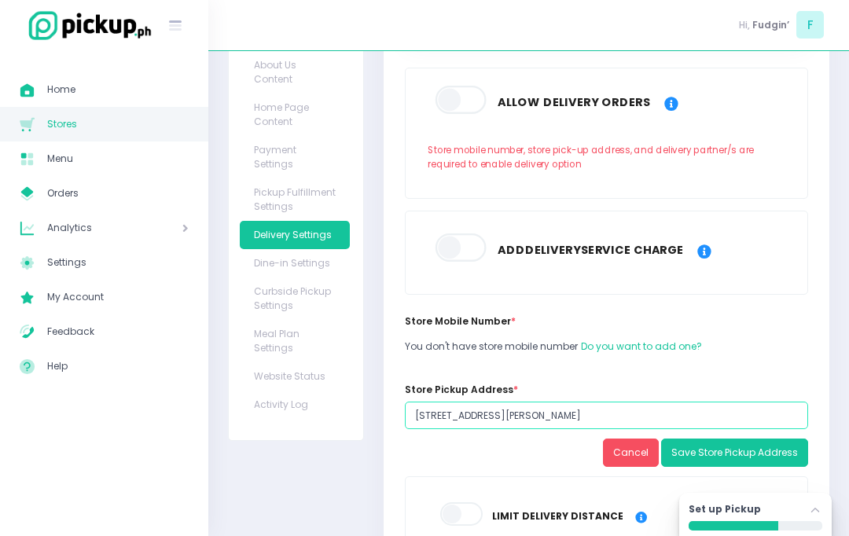
click at [417, 416] on input "[STREET_ADDRESS][PERSON_NAME]" at bounding box center [607, 415] width 404 height 28
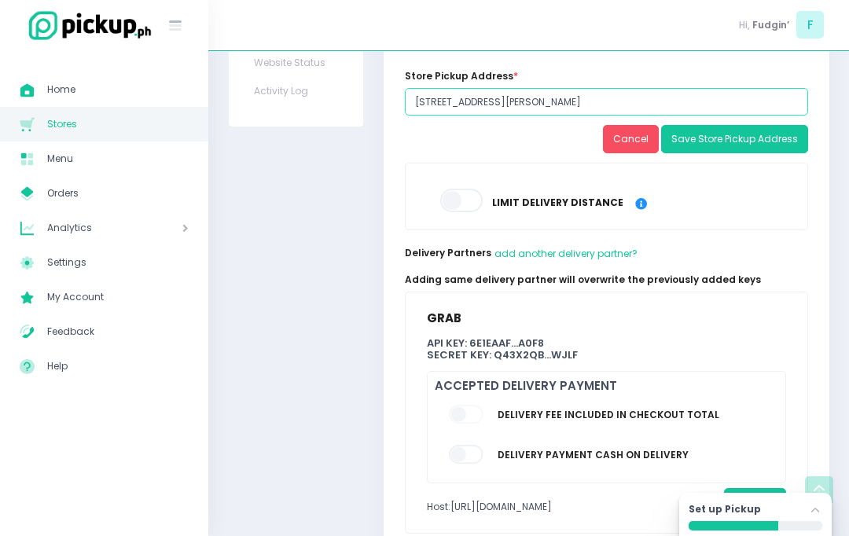
scroll to position [523, 0]
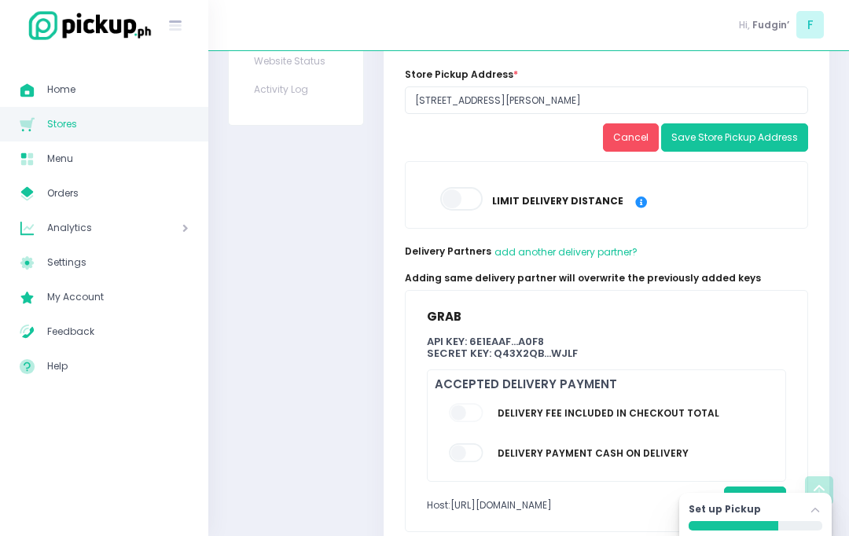
click at [468, 416] on span at bounding box center [467, 412] width 36 height 19
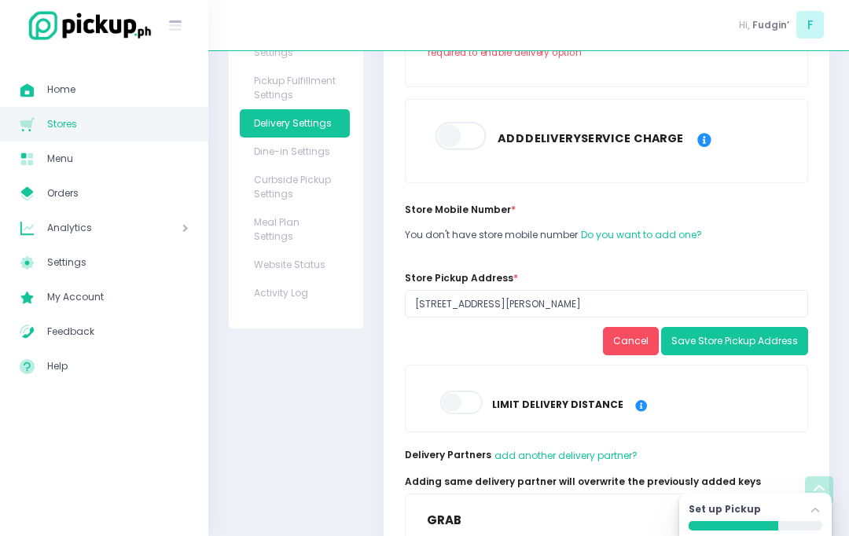
scroll to position [315, 0]
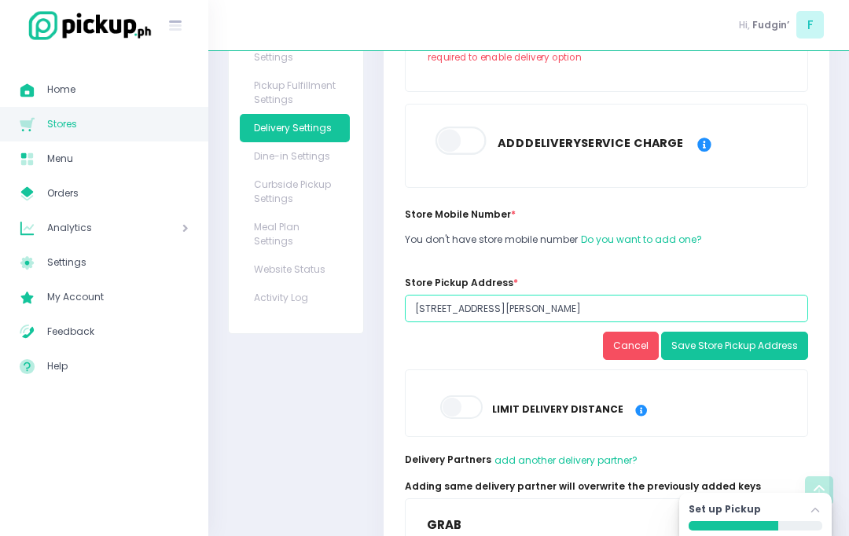
click at [420, 309] on input "[STREET_ADDRESS][PERSON_NAME]" at bounding box center [607, 309] width 404 height 28
click at [412, 306] on input "[STREET_ADDRESS][PERSON_NAME]" at bounding box center [607, 309] width 404 height 28
click at [423, 321] on input "[STREET_ADDRESS][PERSON_NAME]" at bounding box center [607, 309] width 404 height 28
click at [720, 312] on input "[STREET_ADDRESS][PERSON_NAME]" at bounding box center [607, 309] width 404 height 28
click at [724, 312] on input "[STREET_ADDRESS][PERSON_NAME]" at bounding box center [607, 309] width 404 height 28
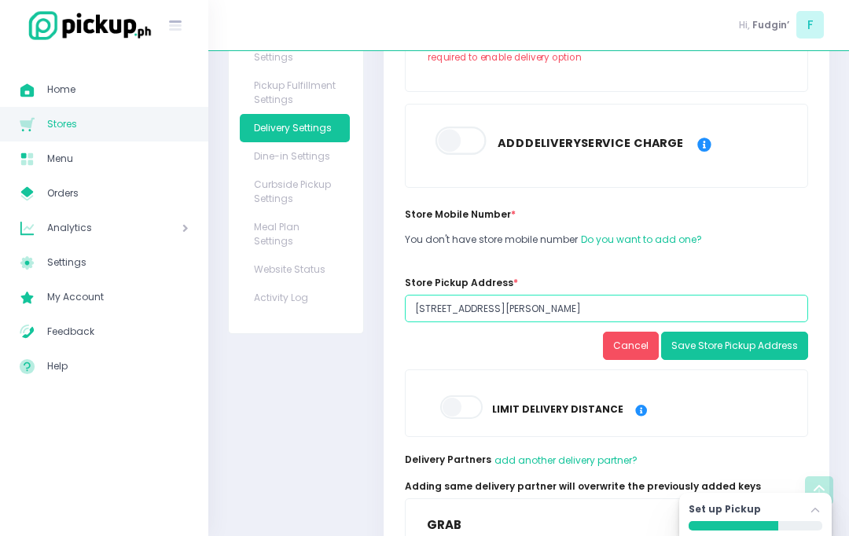
click at [748, 303] on input "[STREET_ADDRESS][PERSON_NAME]" at bounding box center [607, 309] width 404 height 28
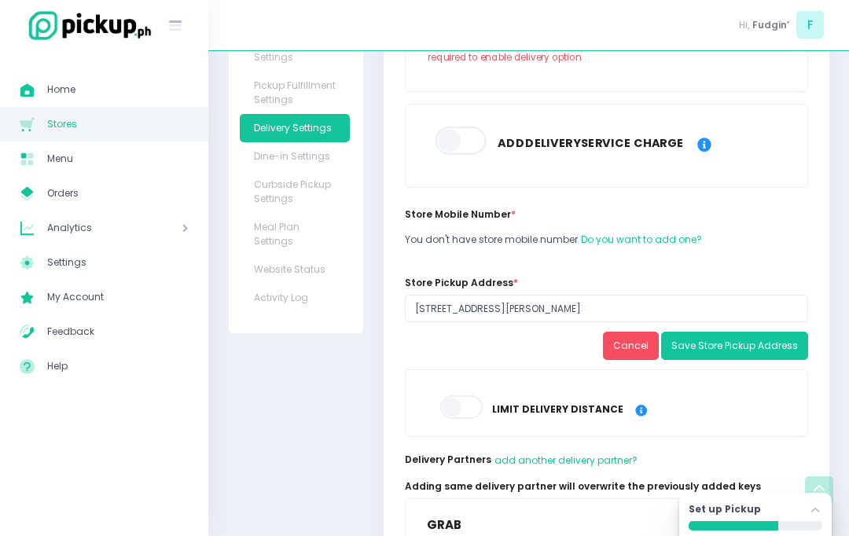
click at [758, 346] on button "Save Store Pickup Address" at bounding box center [734, 346] width 147 height 28
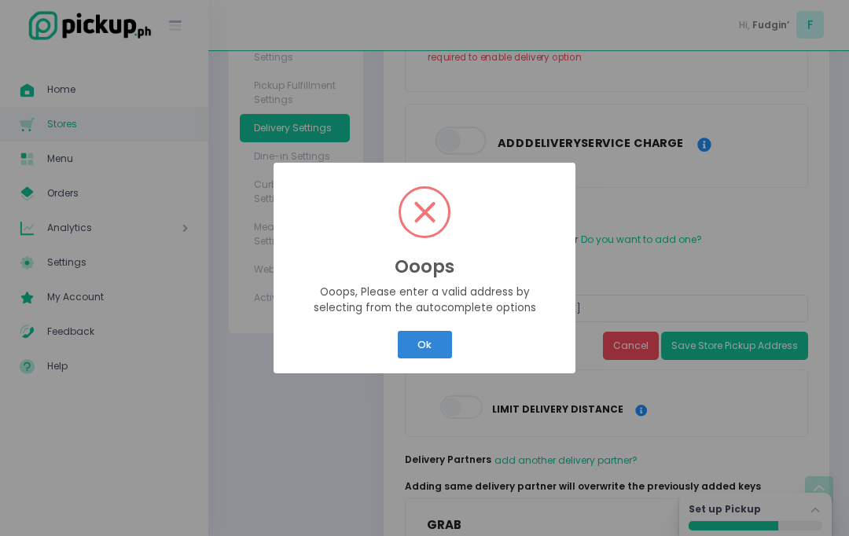
click at [425, 358] on button "Ok" at bounding box center [425, 344] width 54 height 27
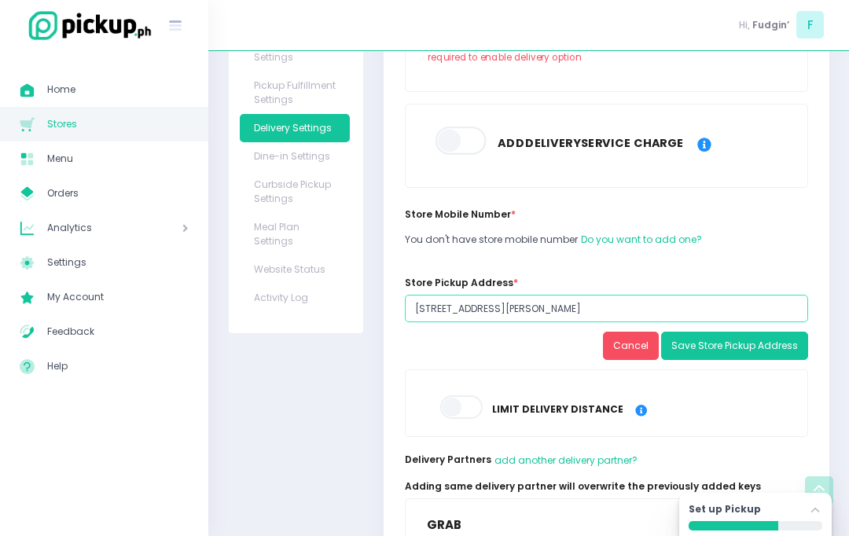
click at [567, 309] on input "Don Benito Street, Sampaloc, Manila, Metro Manila, Philippines" at bounding box center [607, 309] width 404 height 28
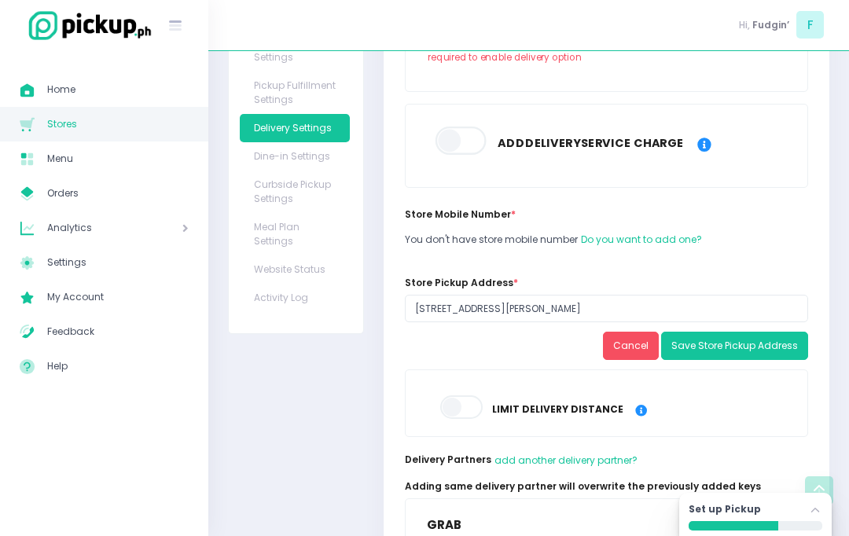
click at [632, 340] on button "Cancel" at bounding box center [631, 346] width 56 height 28
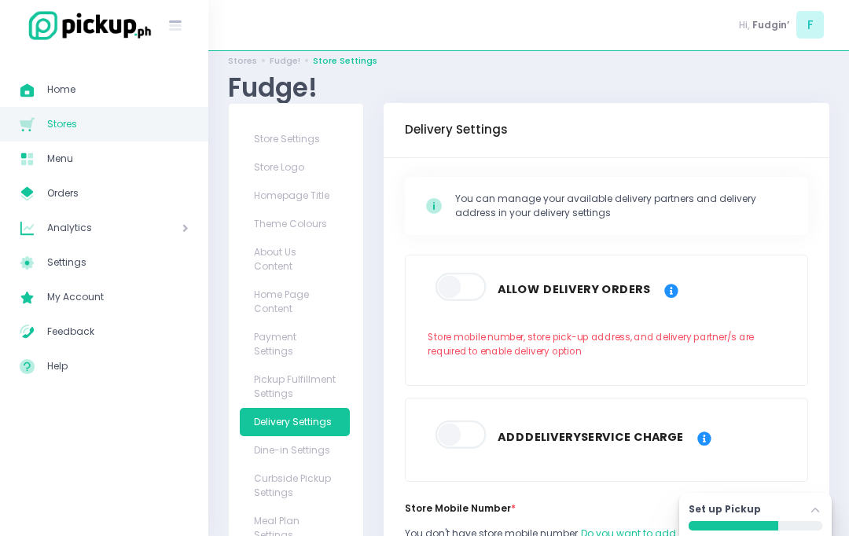
scroll to position [25, 0]
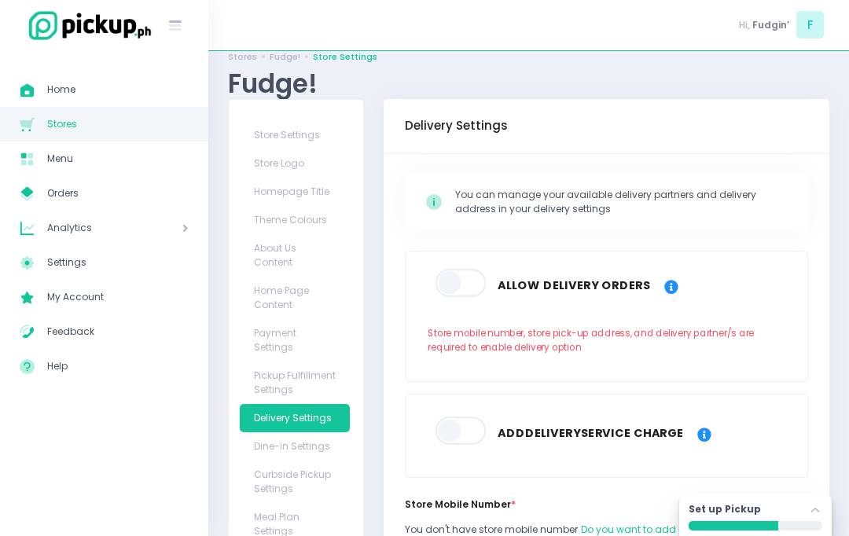
click at [271, 134] on link "Store Settings" at bounding box center [295, 135] width 111 height 28
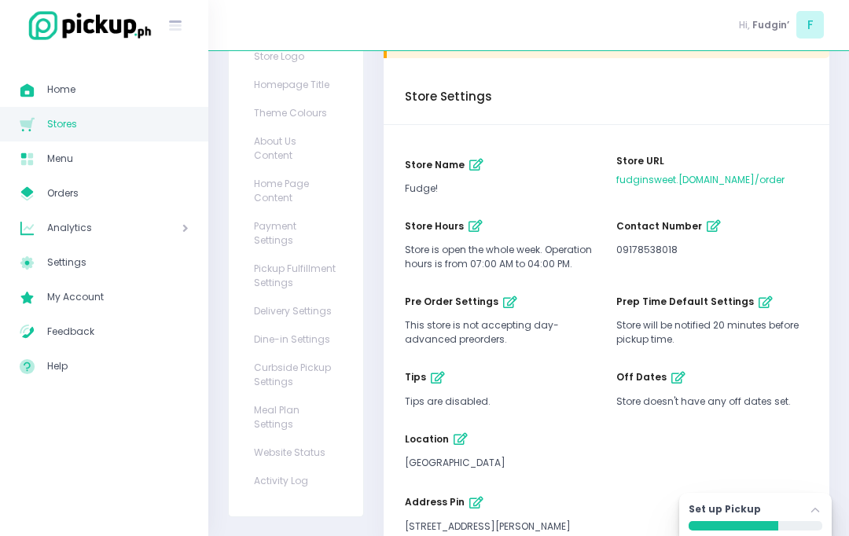
scroll to position [130, 0]
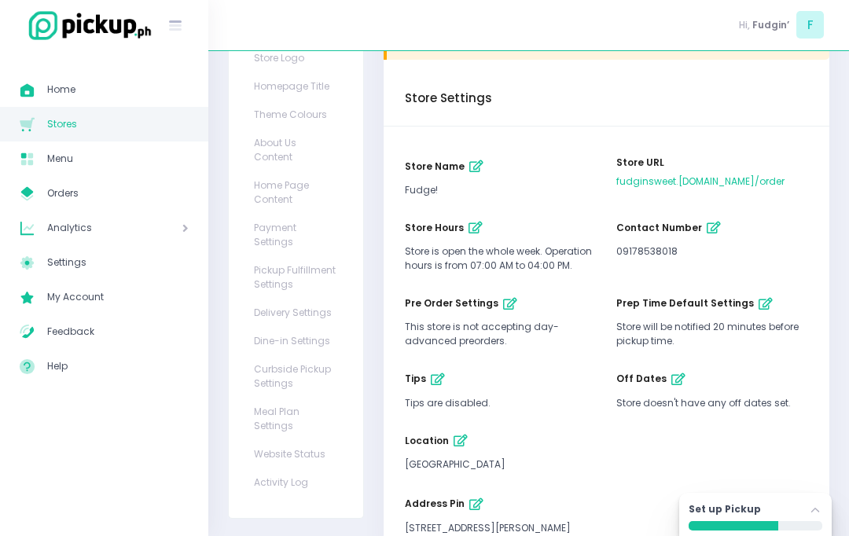
click at [473, 503] on icon "button" at bounding box center [476, 504] width 14 height 13
click at [416, 525] on input "Don Benito Street, Sampaloc, Manila, Metro Manila, Philippines" at bounding box center [607, 525] width 404 height 28
click at [416, 527] on input "Don Benito Street, Sampaloc, Manila, Metro Manila, Philippines" at bounding box center [607, 525] width 404 height 28
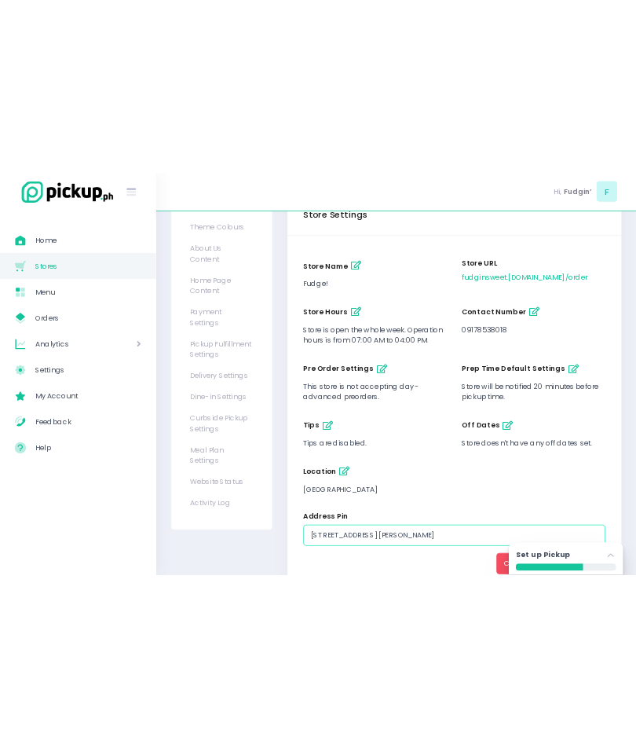
scroll to position [0, 0]
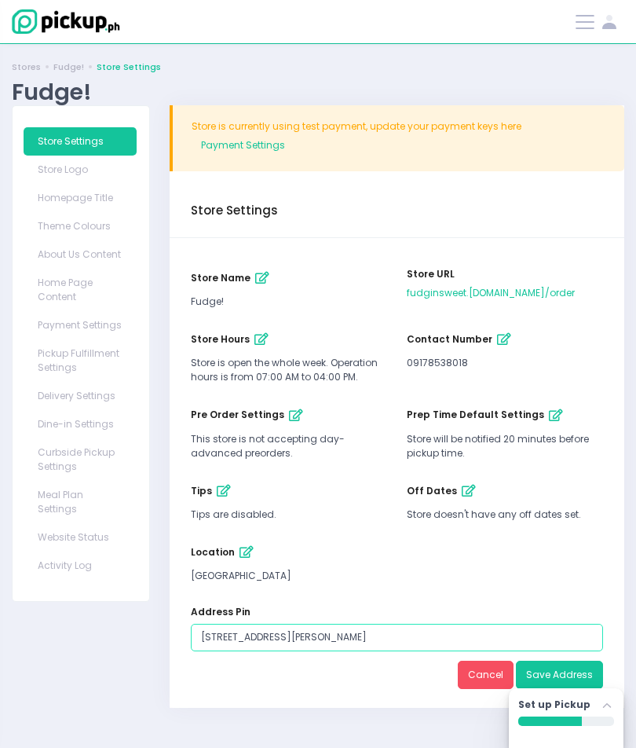
click at [515, 535] on input "Don Benito Street, Sampaloc, Manila, Metro Manila, Philippines" at bounding box center [397, 638] width 412 height 28
click at [200, 535] on input "Don Benito Street, Sampaloc, Manila, Metro Manila, Philippines" at bounding box center [397, 638] width 412 height 28
click at [201, 535] on input "Don Benito Street, Sampaloc, Manila, Metro Manila, Philippines" at bounding box center [397, 638] width 412 height 28
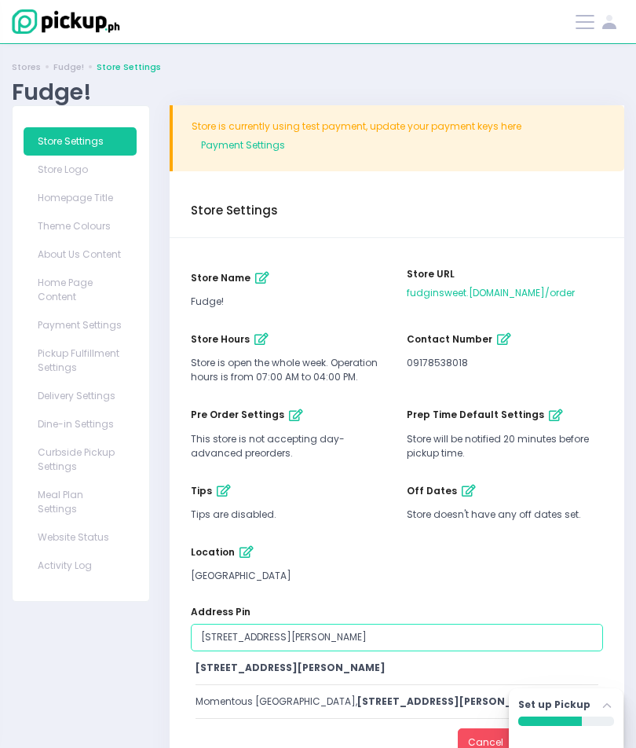
type input "1099 Don Benito Street, Sampaloc, Manila, Metro Manila, Philippines"
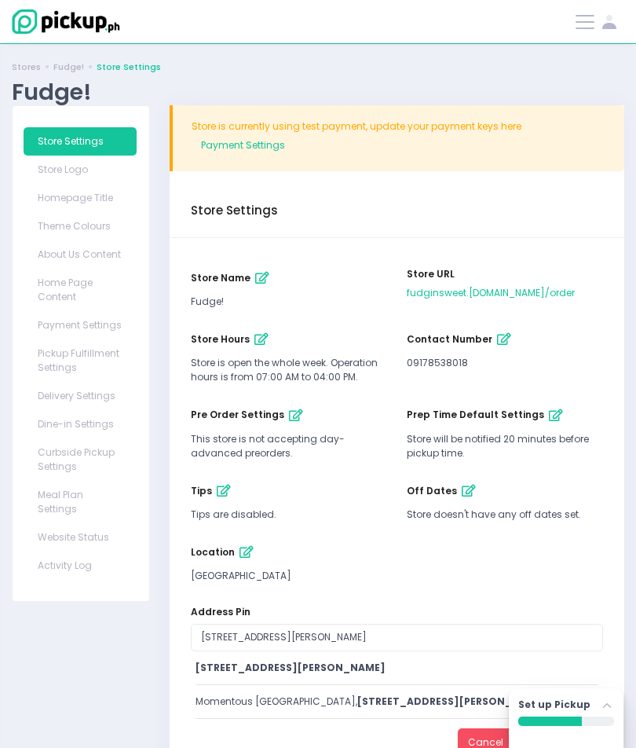
click at [219, 535] on span "1099 Don Benito Street, Sampaloc, Manila, Metro Manila, Philippines" at bounding box center [291, 667] width 190 height 13
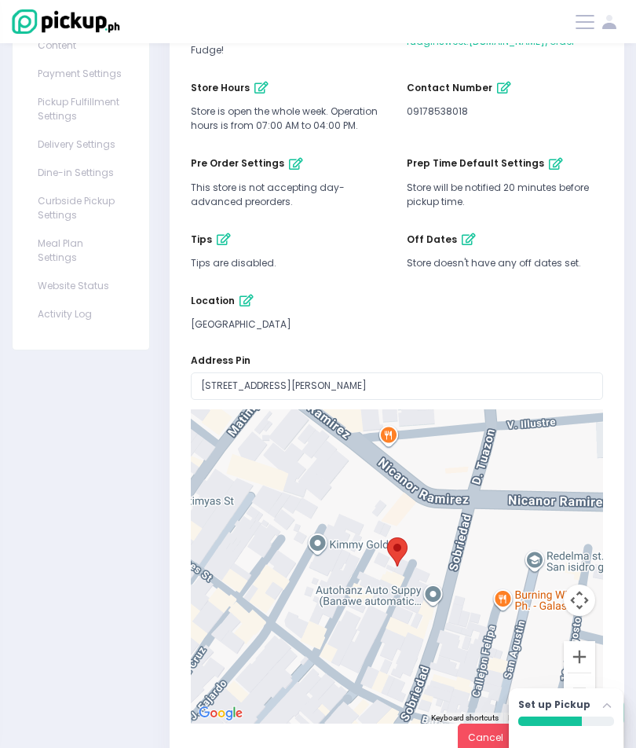
scroll to position [248, 0]
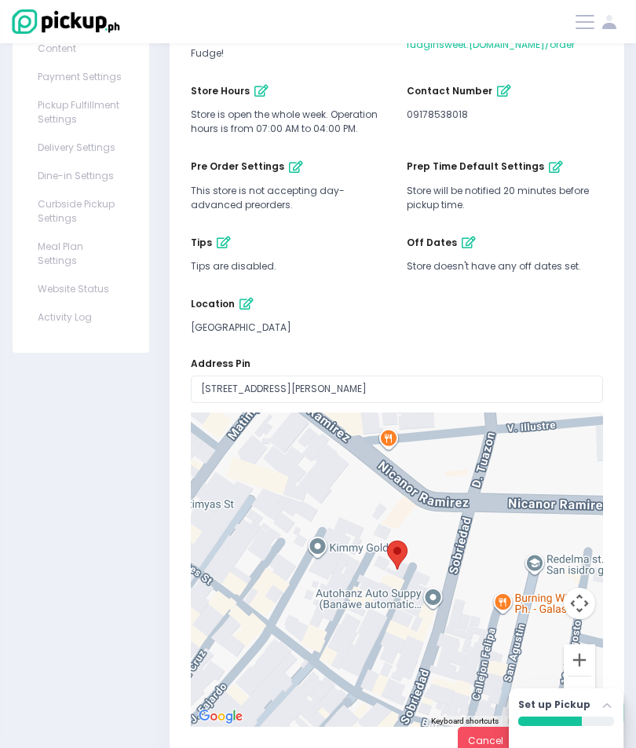
click at [563, 535] on button "Save Address" at bounding box center [559, 741] width 87 height 28
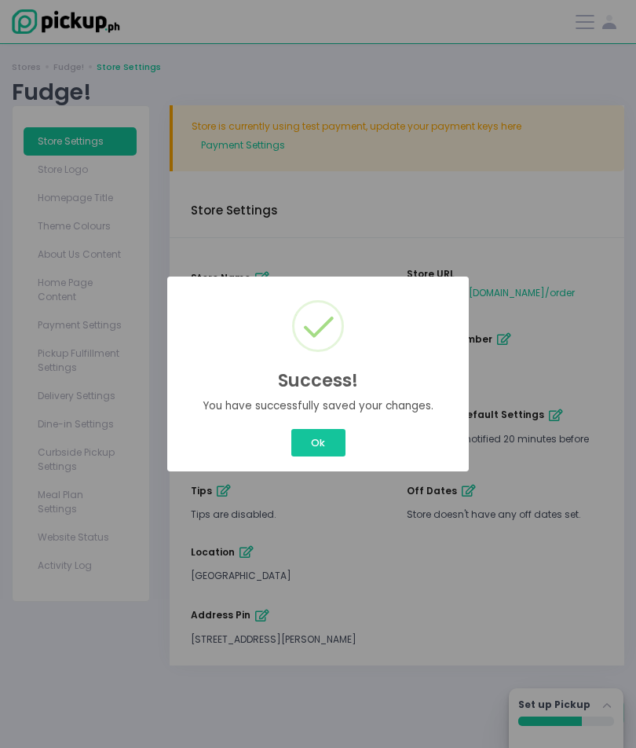
scroll to position [0, 0]
click at [322, 448] on button "Ok" at bounding box center [318, 442] width 54 height 27
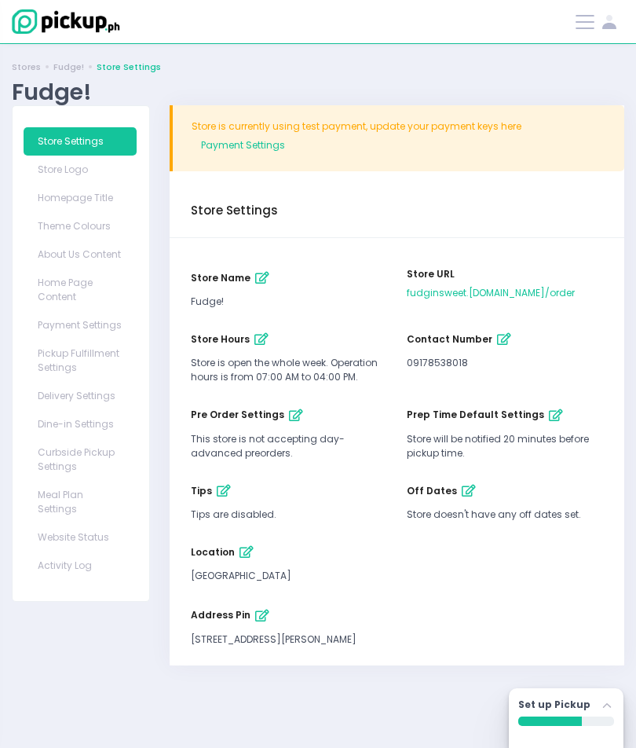
click at [255, 339] on icon "button" at bounding box center [262, 339] width 14 height 13
select select "07:00"
select select "16:00"
select select "07:00"
select select "16:00"
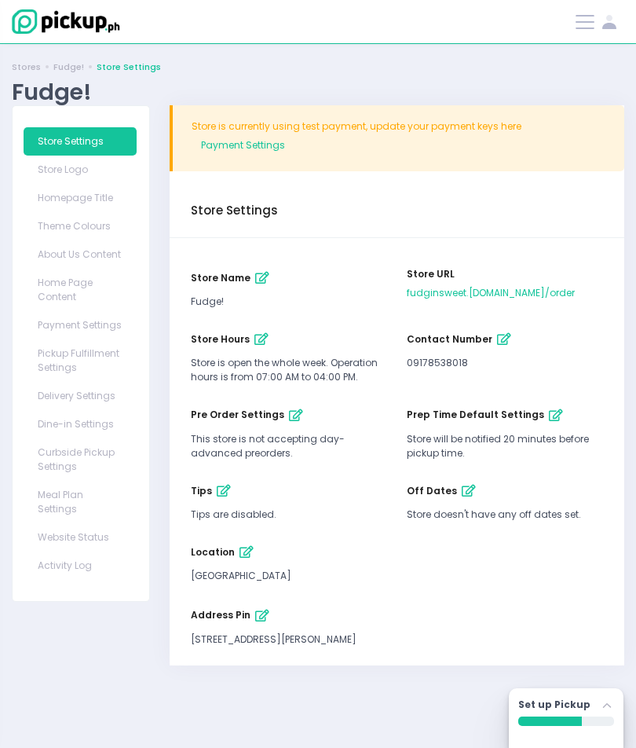
select select "07:00"
select select "16:00"
select select "07:00"
select select "16:00"
select select "07:00"
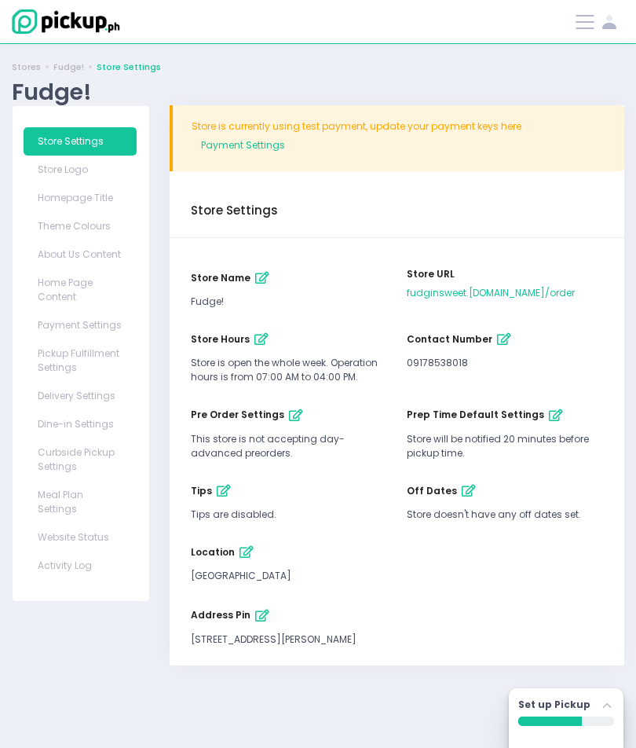
select select "16:00"
select select "07:00"
select select "16:00"
select select "07:00"
select select "16:00"
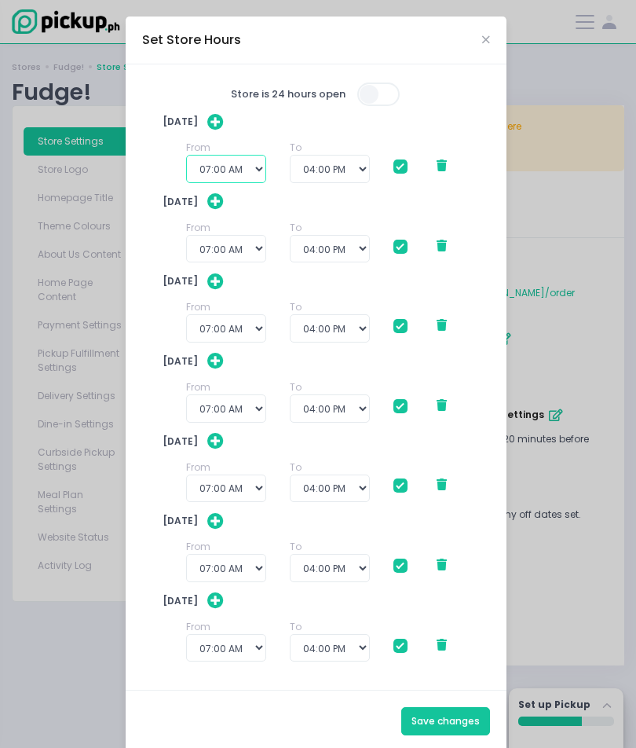
click at [209, 183] on select "12:00 AM 12:30 AM 01:00 AM 01:30 AM 02:00 AM 02:30 AM 03:00 AM 03:30 AM 04:00 A…" at bounding box center [226, 169] width 80 height 28
select select "11:00"
checkbox input "true"
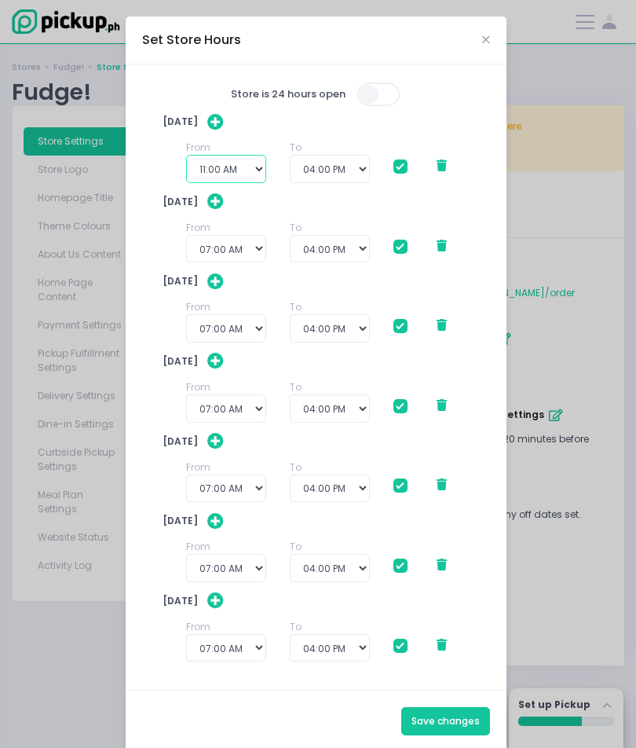
checkbox input "true"
click at [310, 183] on select "12:00 PM 12:30 PM 01:00 PM 01:30 PM 02:00 PM 02:30 PM 03:00 PM 03:30 PM 04:00 P…" at bounding box center [330, 169] width 79 height 28
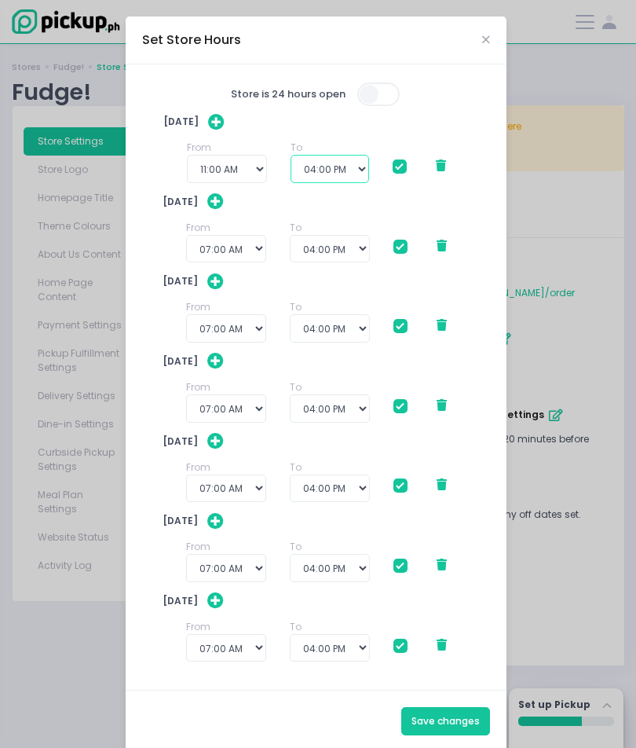
select select "18:00"
checkbox input "true"
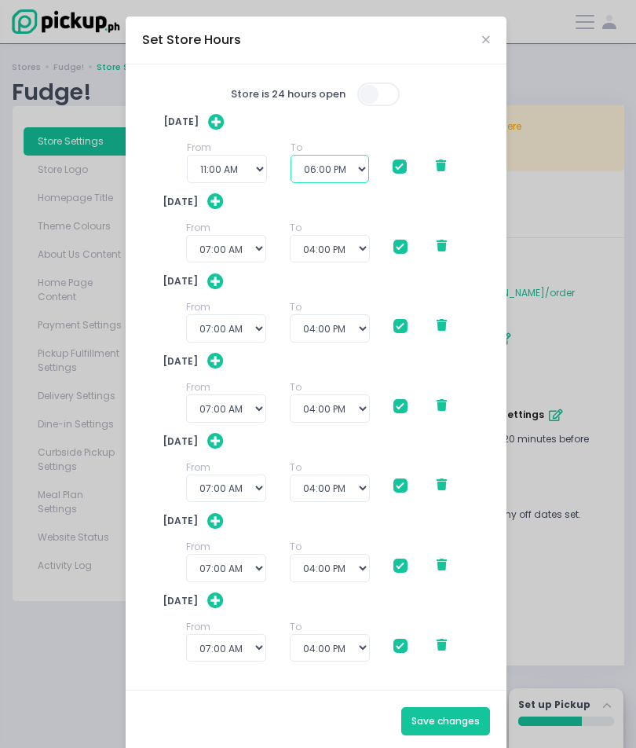
checkbox input "true"
click at [224, 210] on icon at bounding box center [215, 201] width 16 height 16
select select "11:00"
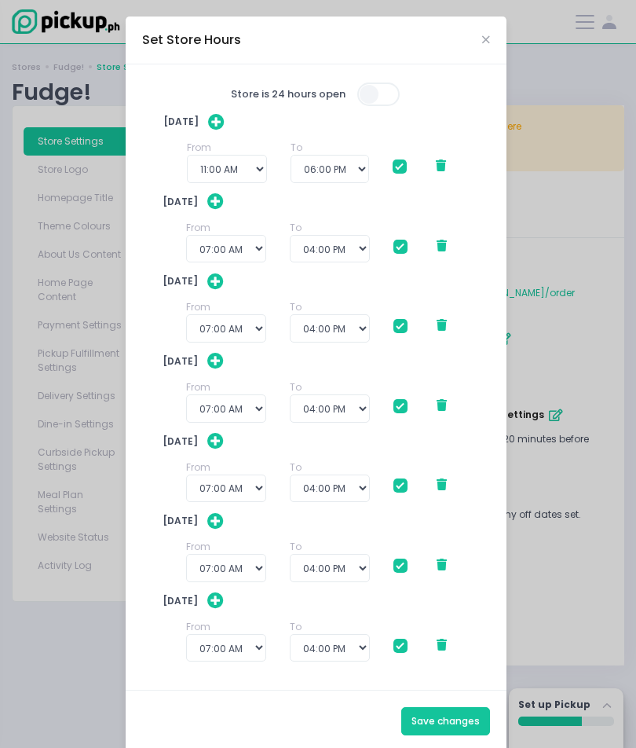
select select "18:00"
select select "07:00"
select select "16:00"
select select "23:30"
select select "07:00"
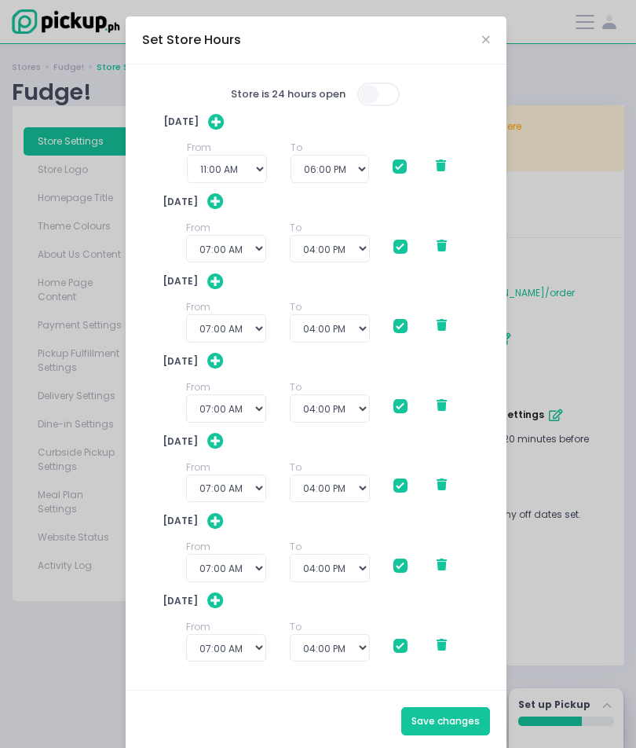
select select "16:00"
select select "07:00"
select select "16:00"
select select "07:00"
select select "16:00"
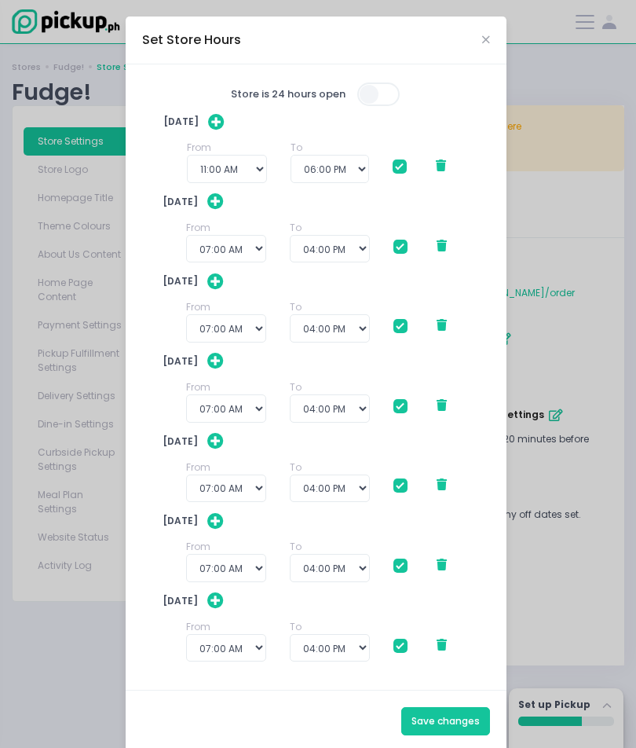
select select "07:00"
select select "16:00"
select select "07:00"
select select "16:00"
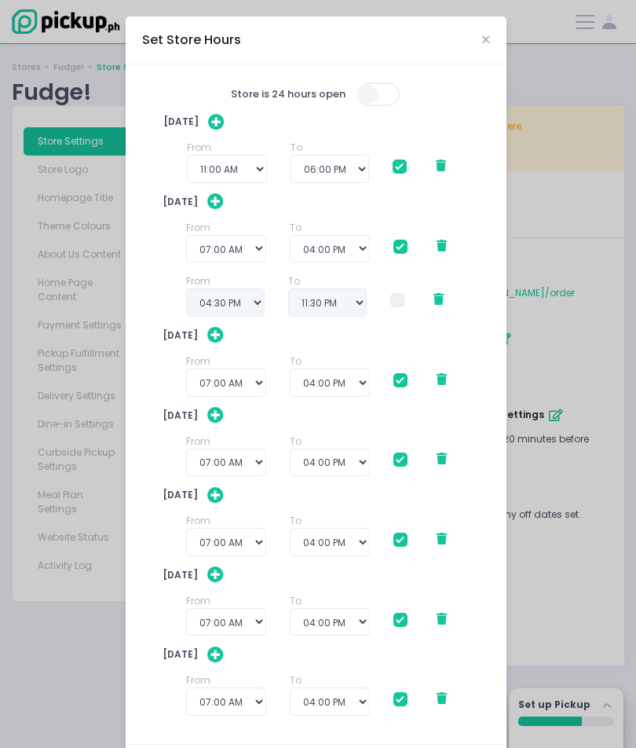
click at [438, 303] on icon at bounding box center [439, 299] width 10 height 12
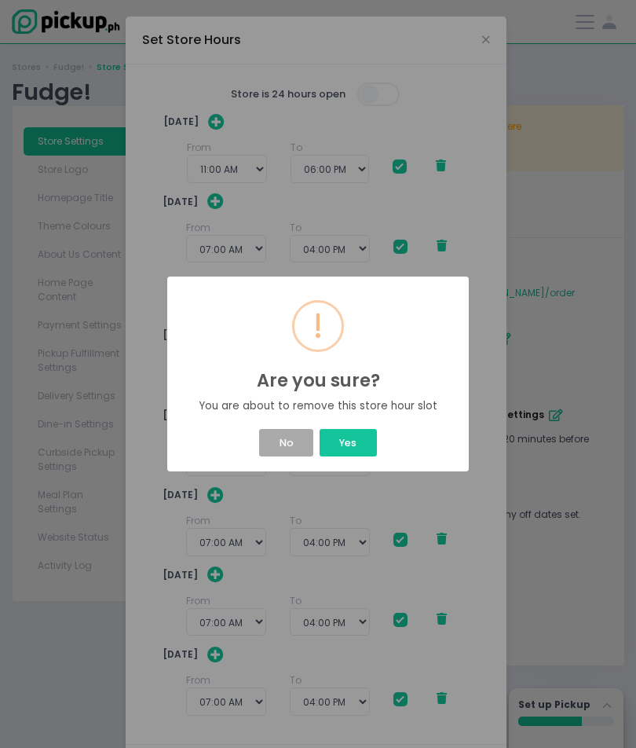
click at [356, 442] on button "Yes" at bounding box center [348, 442] width 57 height 27
select select "11:00"
select select "18:00"
select select "07:00"
select select "16:00"
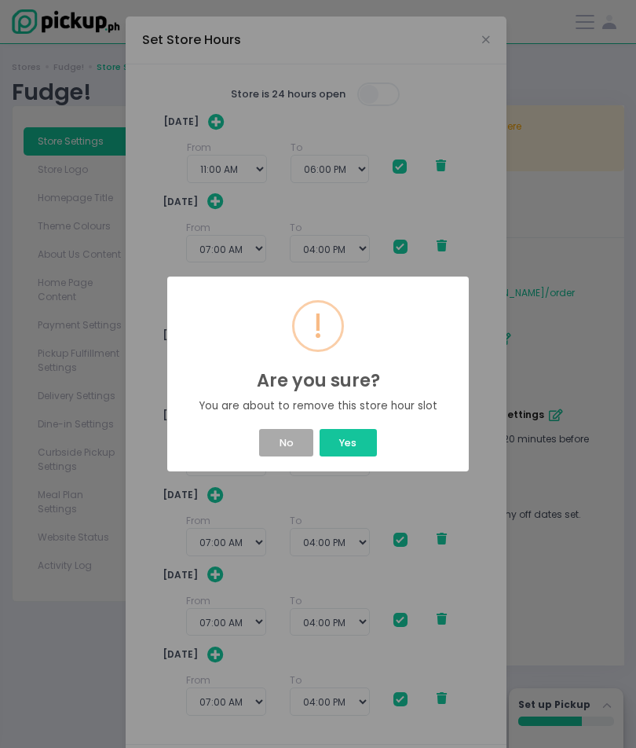
select select "07:00"
select select "16:00"
select select "07:00"
select select "16:00"
select select "07:00"
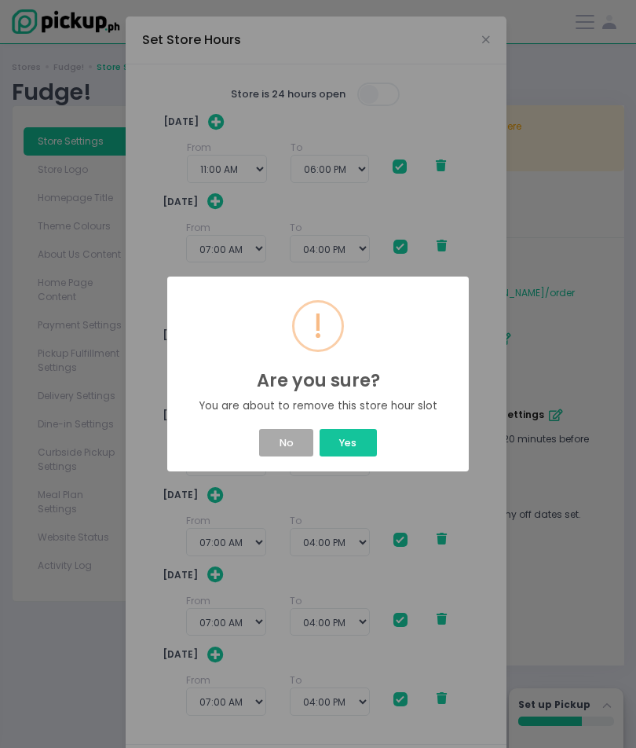
select select "16:00"
select select "07:00"
select select "16:00"
select select "07:00"
select select "16:00"
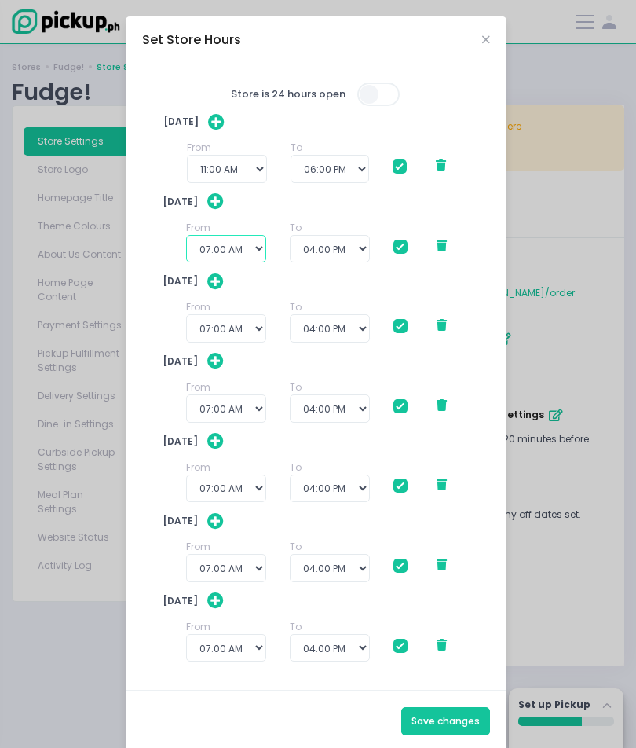
click at [224, 263] on select "12:00 AM 12:30 AM 01:00 AM 01:30 AM 02:00 AM 02:30 AM 03:00 AM 03:30 AM 04:00 A…" at bounding box center [226, 249] width 80 height 28
select select "11:00"
checkbox input "true"
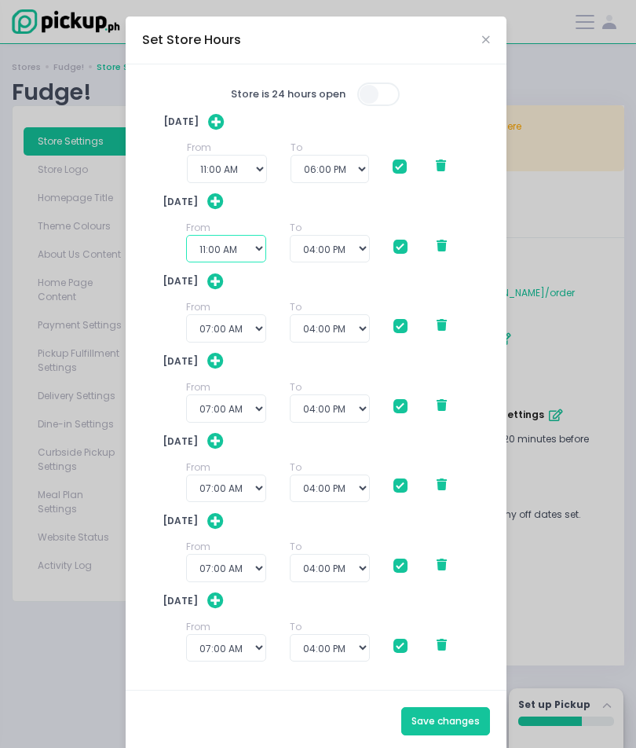
checkbox input "true"
click at [312, 263] on select "12:00 PM 12:30 PM 01:00 PM 01:30 PM 02:00 PM 02:30 PM 03:00 PM 03:30 PM 04:00 P…" at bounding box center [330, 249] width 79 height 28
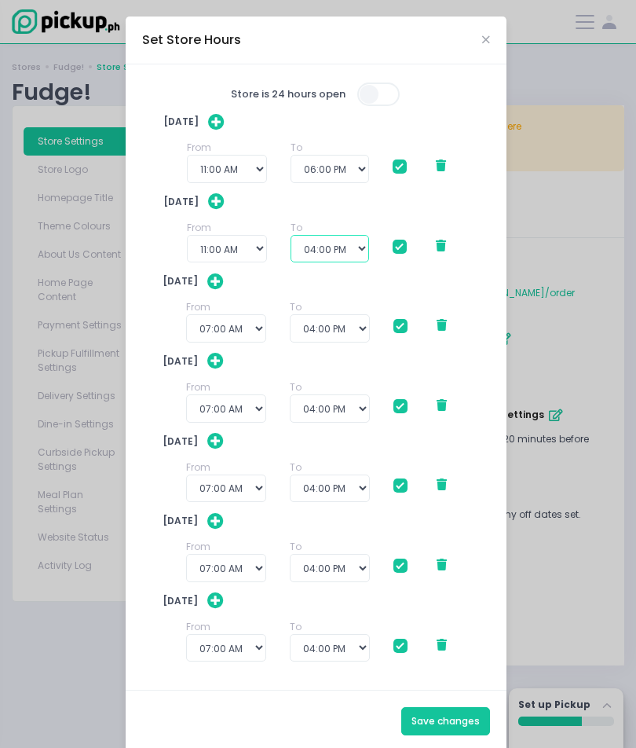
click at [322, 263] on select "12:00 PM 12:30 PM 01:00 PM 01:30 PM 02:00 PM 02:30 PM 03:00 PM 03:30 PM 04:00 P…" at bounding box center [330, 249] width 79 height 28
select select "18:00"
checkbox input "true"
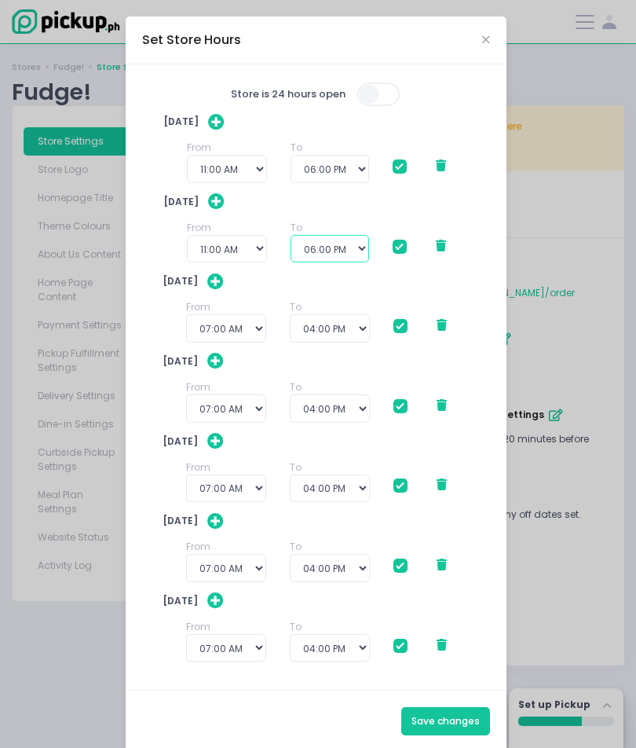
checkbox input "true"
click at [236, 343] on select "12:00 AM 12:30 AM 01:00 AM 01:30 AM 02:00 AM 02:30 AM 03:00 AM 03:30 AM 04:00 A…" at bounding box center [226, 328] width 80 height 28
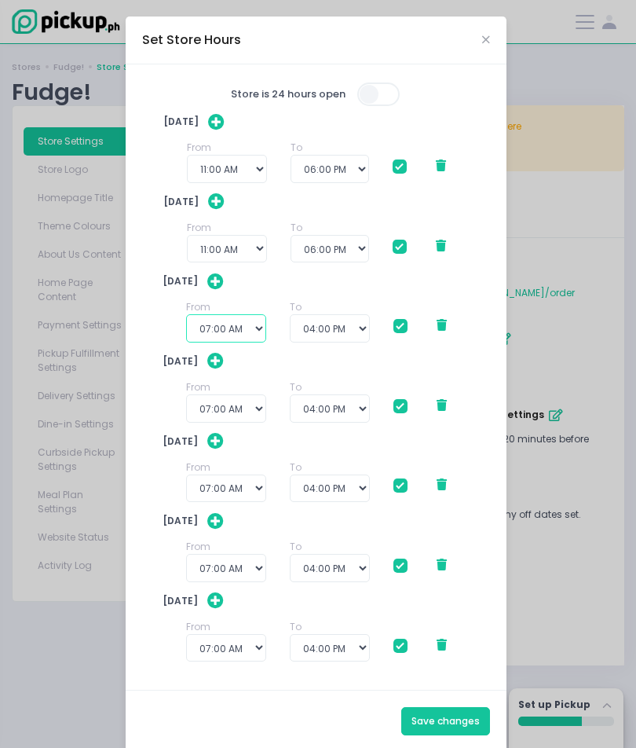
select select "11:00"
checkbox input "true"
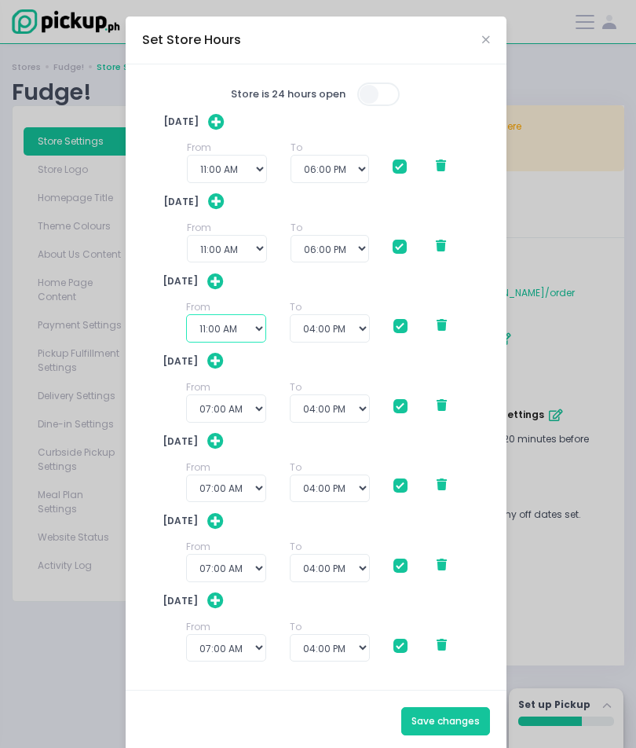
checkbox input "true"
click at [314, 343] on select "12:00 PM 12:30 PM 01:00 PM 01:30 PM 02:00 PM 02:30 PM 03:00 PM 03:30 PM 04:00 P…" at bounding box center [330, 328] width 79 height 28
click at [317, 343] on select "12:00 PM 12:30 PM 01:00 PM 01:30 PM 02:00 PM 02:30 PM 03:00 PM 03:30 PM 04:00 P…" at bounding box center [330, 328] width 79 height 28
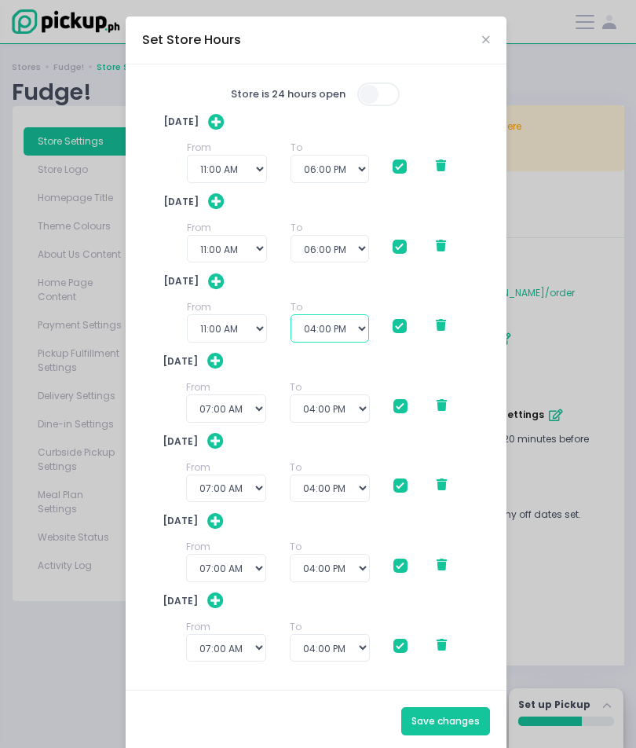
select select "18:00"
checkbox input "true"
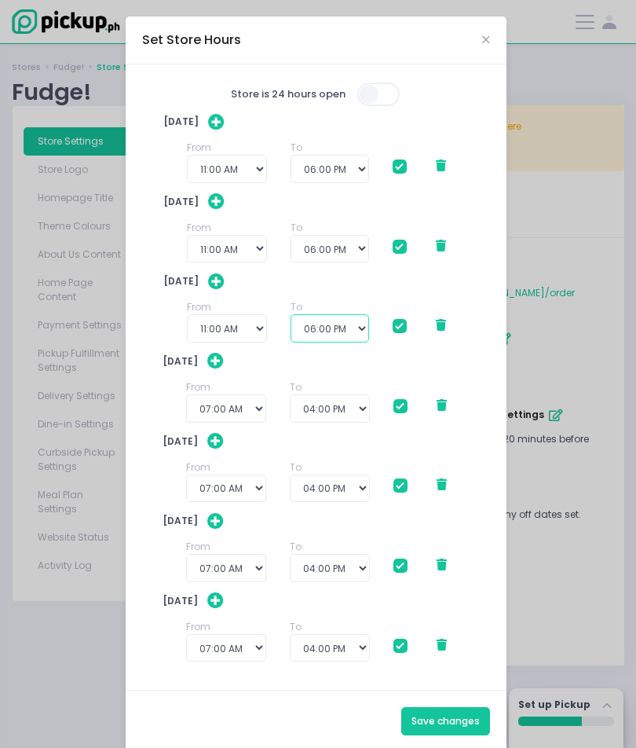
checkbox input "true"
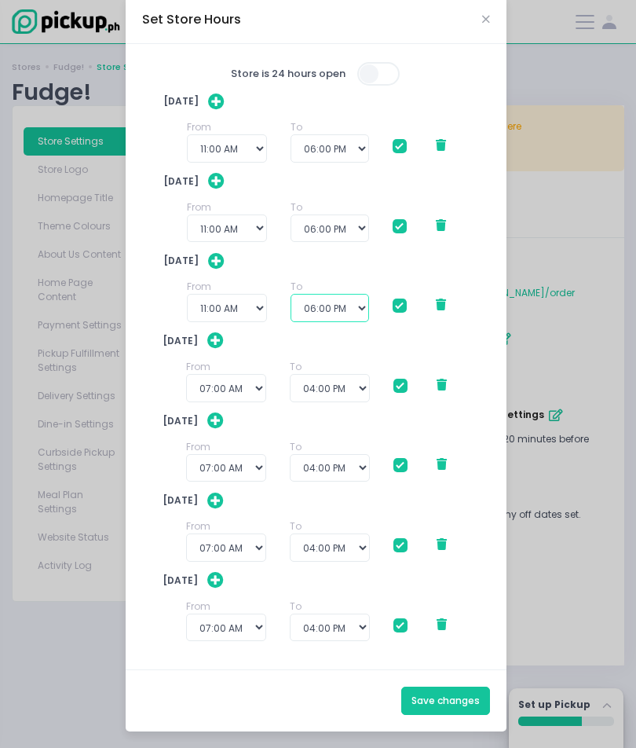
scroll to position [51, 0]
click at [221, 376] on select "12:00 AM 12:30 AM 01:00 AM 01:30 AM 02:00 AM 02:30 AM 03:00 AM 03:30 AM 04:00 A…" at bounding box center [226, 388] width 80 height 28
select select "11:00"
checkbox input "true"
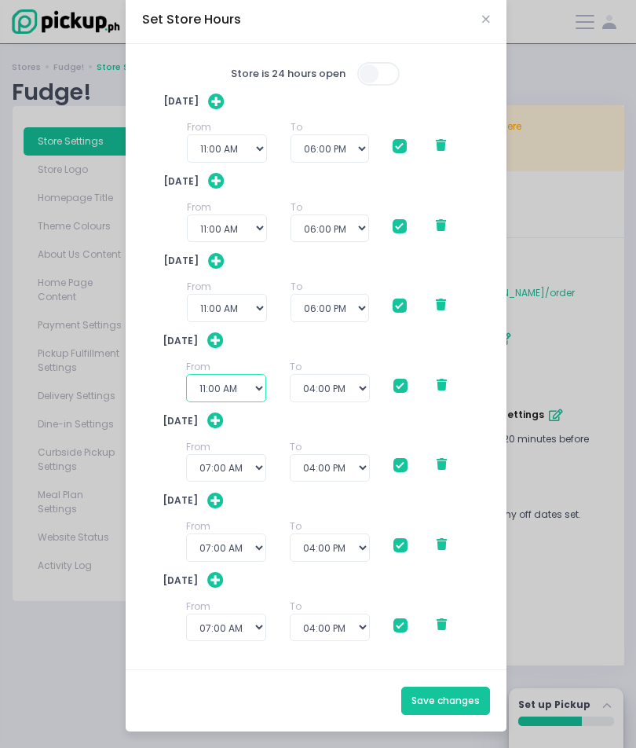
checkbox input "true"
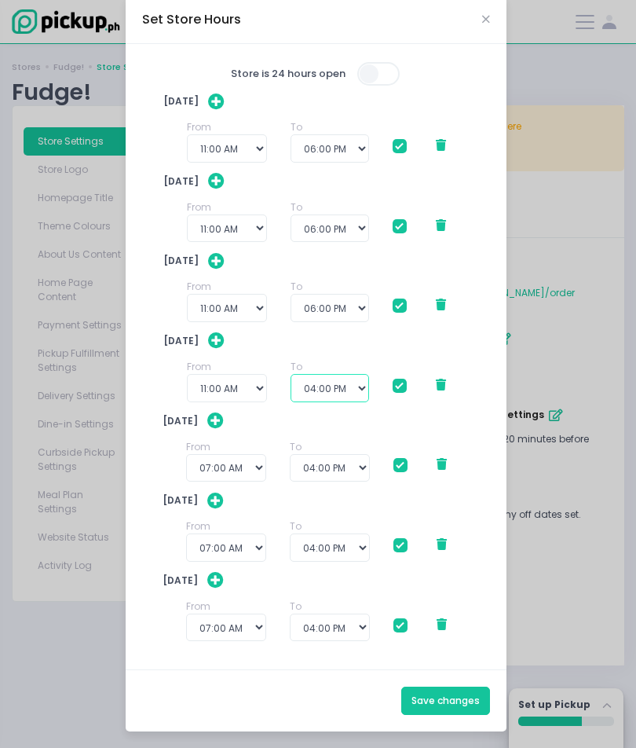
click at [321, 376] on select "12:00 PM 12:30 PM 01:00 PM 01:30 PM 02:00 PM 02:30 PM 03:00 PM 03:30 PM 04:00 P…" at bounding box center [330, 388] width 79 height 28
click at [314, 379] on select "12:00 PM 12:30 PM 01:00 PM 01:30 PM 02:00 PM 02:30 PM 03:00 PM 03:30 PM 04:00 P…" at bounding box center [330, 388] width 79 height 28
select select "18:00"
checkbox input "true"
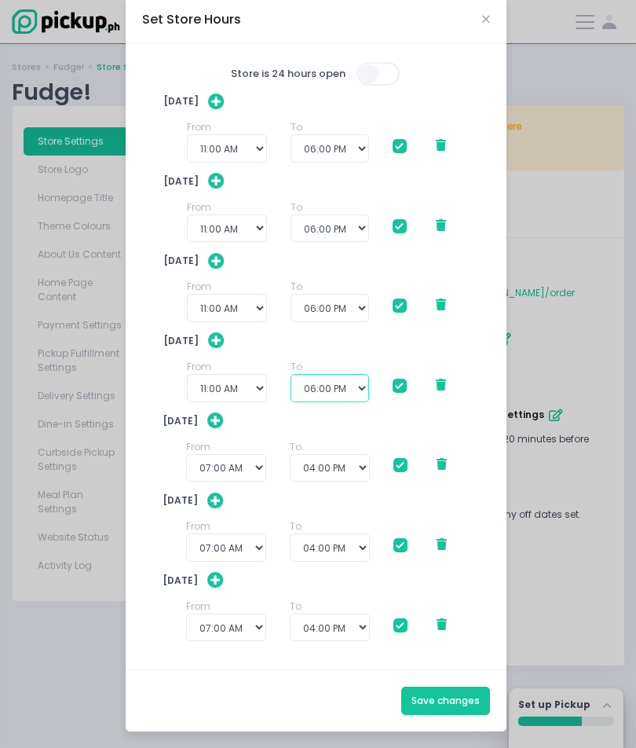
checkbox input "true"
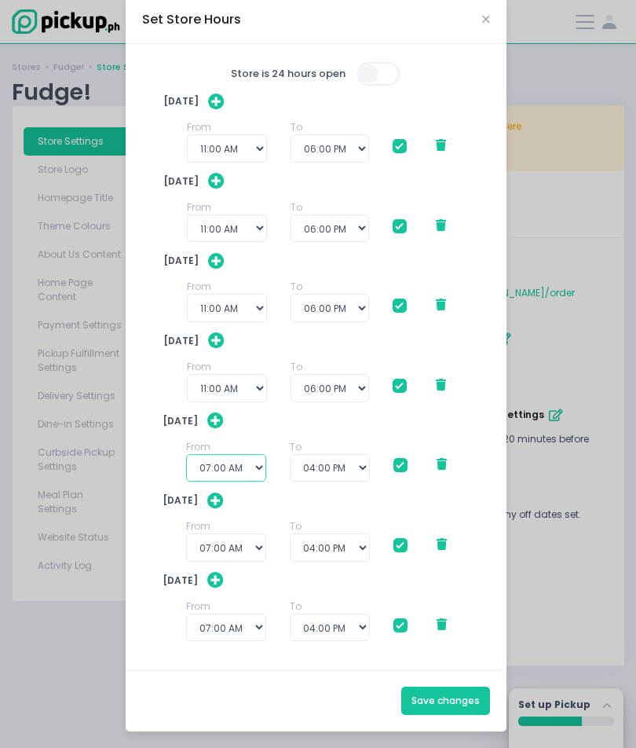
click at [236, 458] on select "12:00 AM 12:30 AM 01:00 AM 01:30 AM 02:00 AM 02:30 AM 03:00 AM 03:30 AM 04:00 A…" at bounding box center [226, 468] width 80 height 28
select select "11:00"
checkbox input "true"
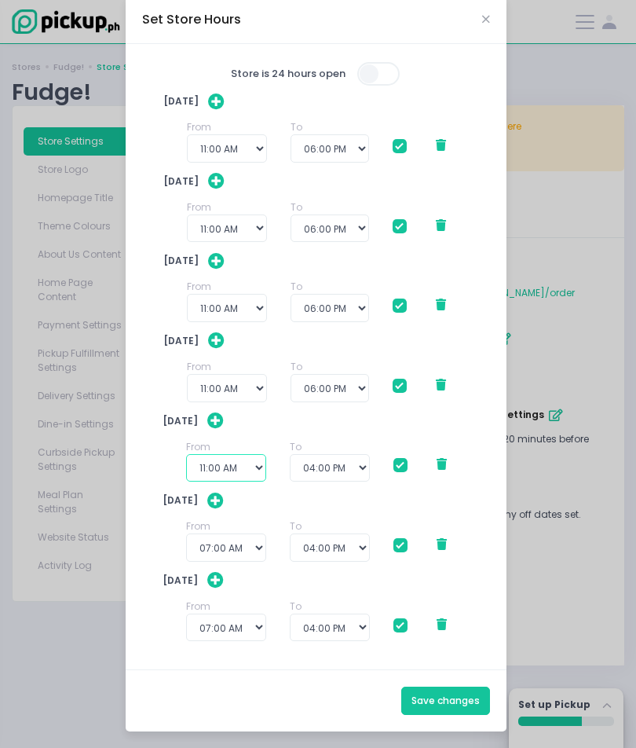
checkbox input "true"
click at [311, 456] on select "12:00 PM 12:30 PM 01:00 PM 01:30 PM 02:00 PM 02:30 PM 03:00 PM 03:30 PM 04:00 P…" at bounding box center [330, 468] width 79 height 28
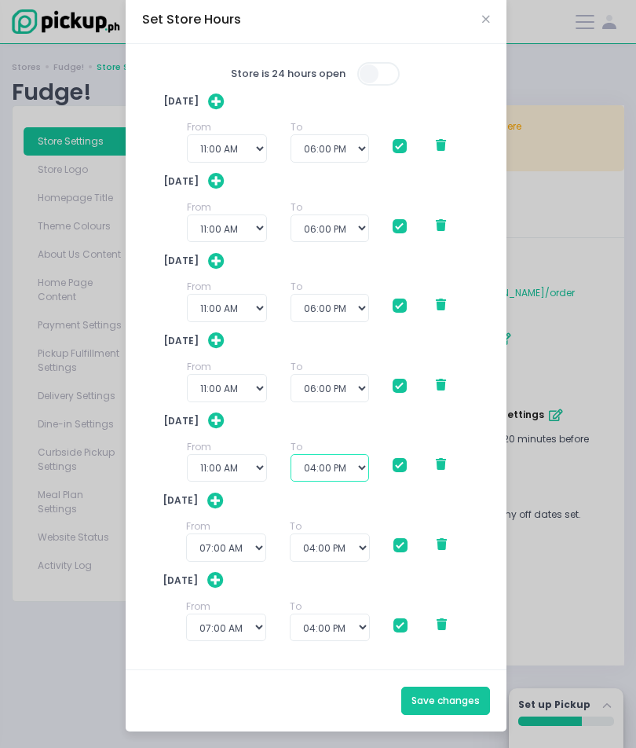
click at [317, 458] on select "12:00 PM 12:30 PM 01:00 PM 01:30 PM 02:00 PM 02:30 PM 03:00 PM 03:30 PM 04:00 P…" at bounding box center [330, 468] width 79 height 28
select select "18:00"
checkbox input "true"
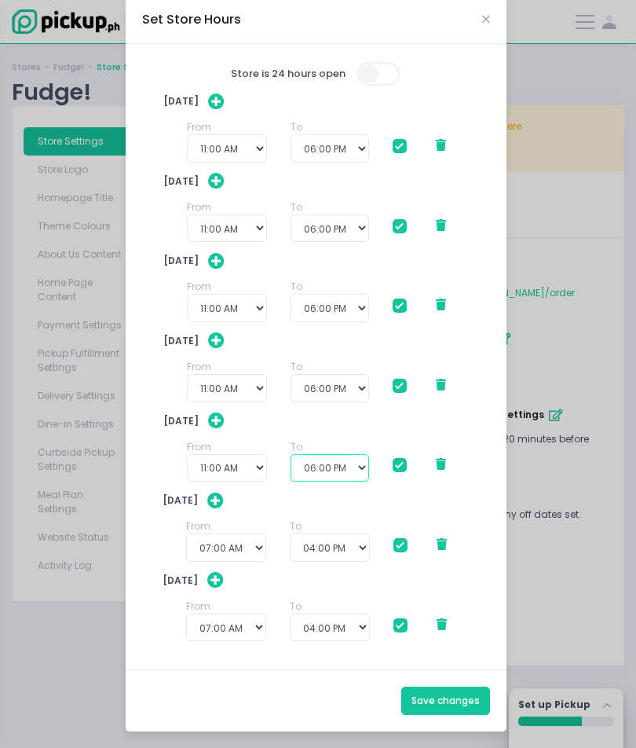
checkbox input "true"
click at [227, 535] on select "12:00 AM 12:30 AM 01:00 AM 01:30 AM 02:00 AM 02:30 AM 03:00 AM 03:30 AM 04:00 A…" at bounding box center [226, 547] width 80 height 28
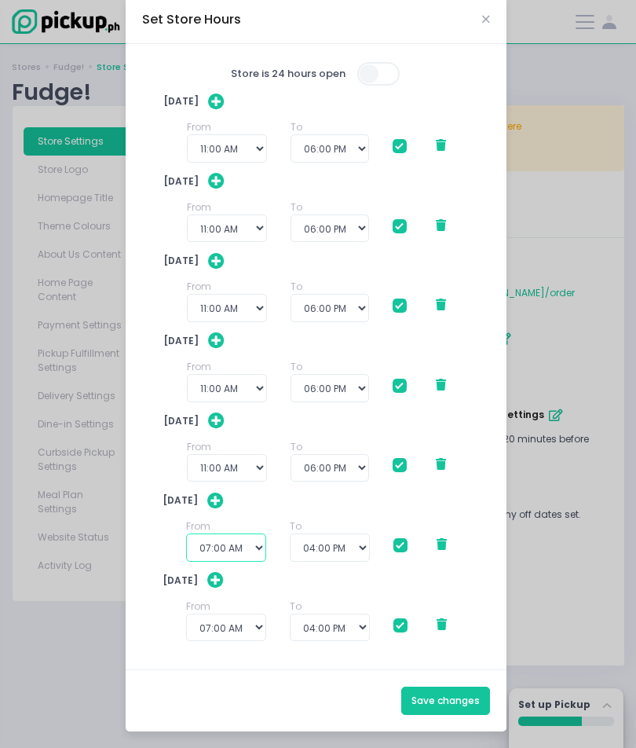
select select "11:00"
checkbox input "true"
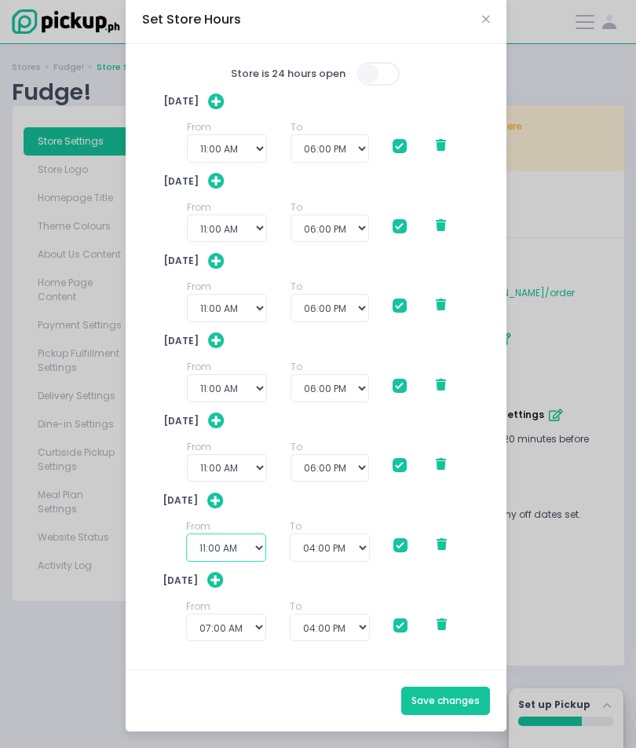
checkbox input "true"
click at [321, 534] on select "12:00 PM 12:30 PM 01:00 PM 01:30 PM 02:00 PM 02:30 PM 03:00 PM 03:30 PM 04:00 P…" at bounding box center [330, 547] width 79 height 28
click at [317, 534] on select "12:00 PM 12:30 PM 01:00 PM 01:30 PM 02:00 PM 02:30 PM 03:00 PM 03:30 PM 04:00 P…" at bounding box center [330, 547] width 79 height 28
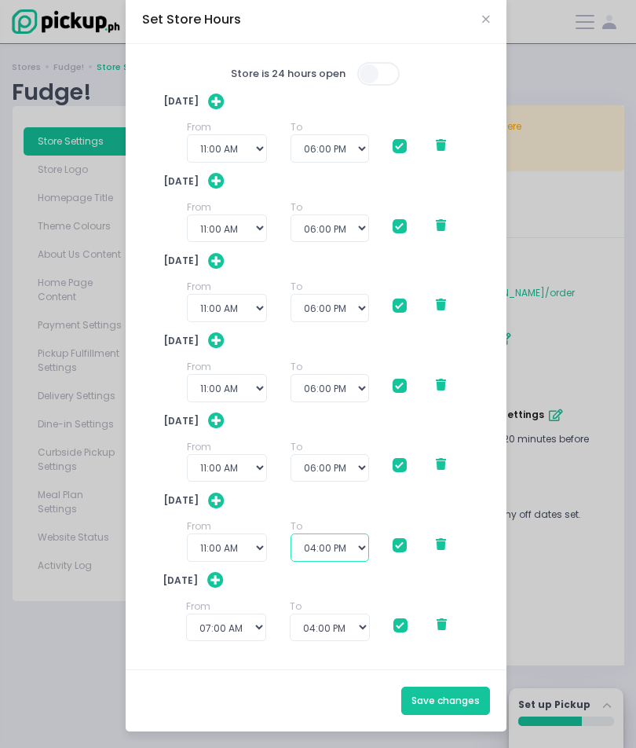
select select "18:00"
checkbox input "true"
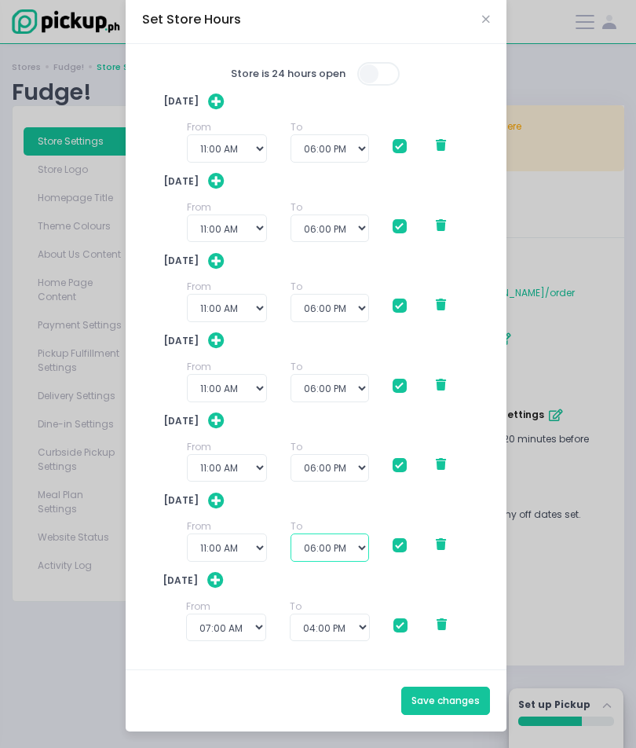
checkbox input "true"
click at [225, 535] on select "12:00 AM 12:30 AM 01:00 AM 01:30 AM 02:00 AM 02:30 AM 03:00 AM 03:30 AM 04:00 A…" at bounding box center [226, 628] width 80 height 28
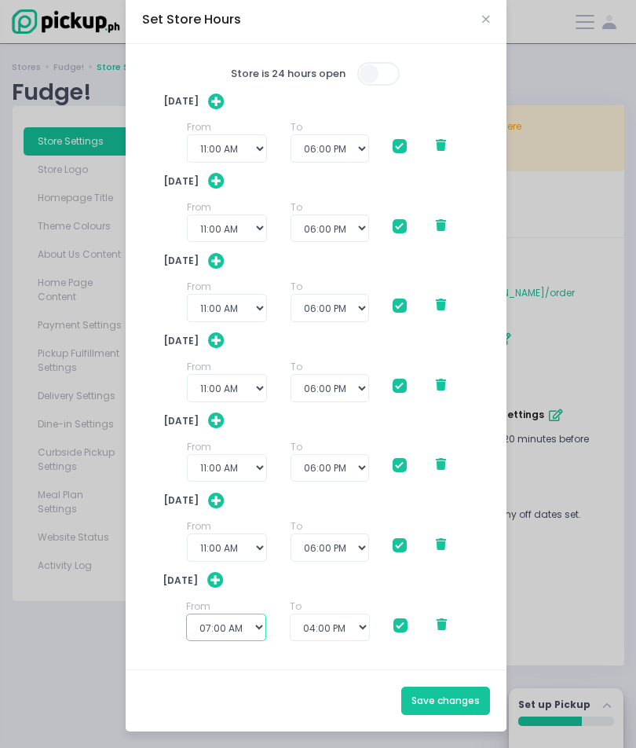
select select "11:00"
checkbox input "true"
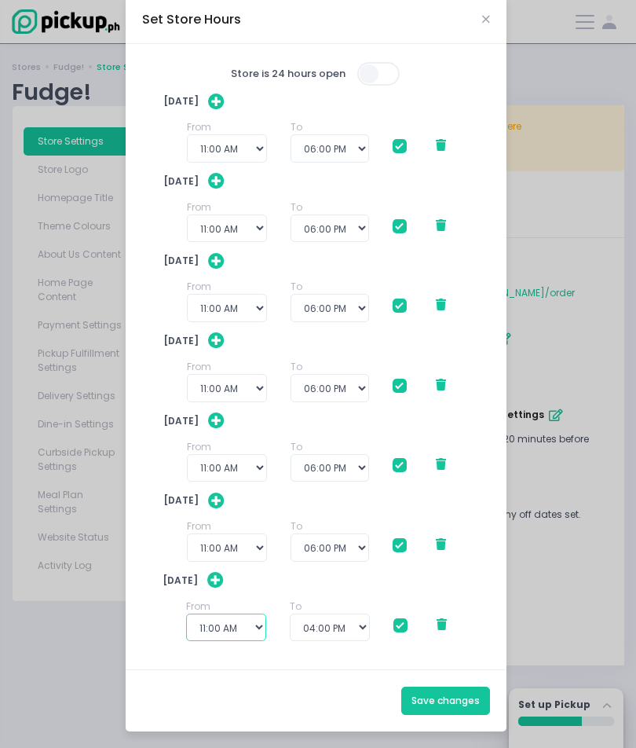
checkbox input "true"
click at [318, 535] on select "12:00 PM 12:30 PM 01:00 PM 01:30 PM 02:00 PM 02:30 PM 03:00 PM 03:30 PM 04:00 P…" at bounding box center [330, 628] width 79 height 28
click at [325, 535] on select "12:00 PM 12:30 PM 01:00 PM 01:30 PM 02:00 PM 02:30 PM 03:00 PM 03:30 PM 04:00 P…" at bounding box center [330, 628] width 79 height 28
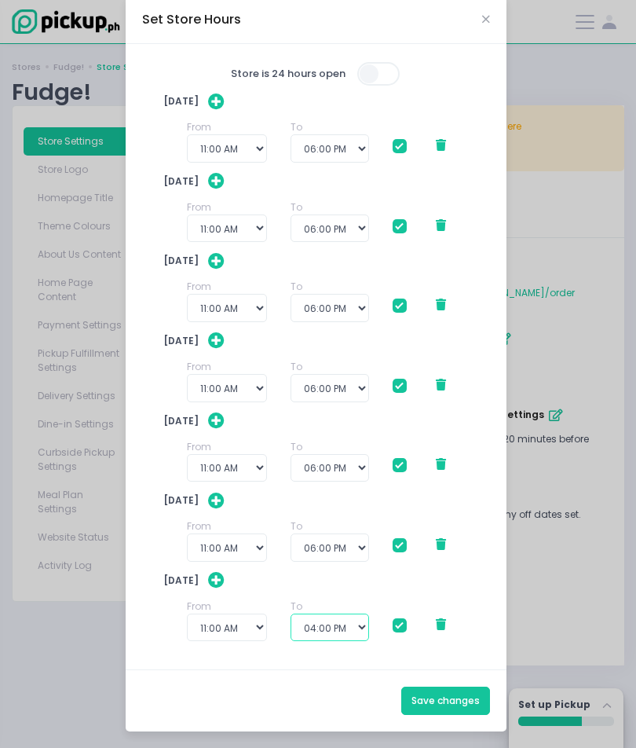
select select "18:00"
checkbox input "true"
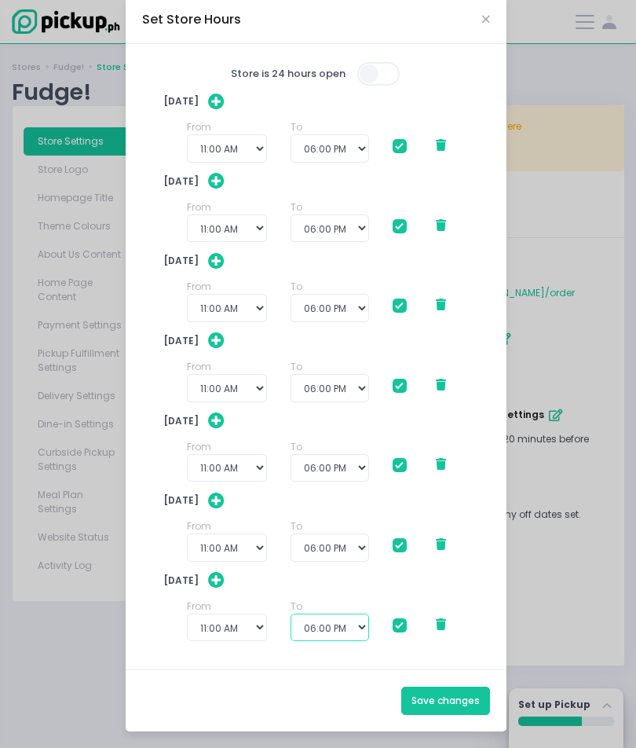
checkbox input "true"
click at [434, 535] on button "Save changes" at bounding box center [445, 701] width 89 height 28
checkbox input "true"
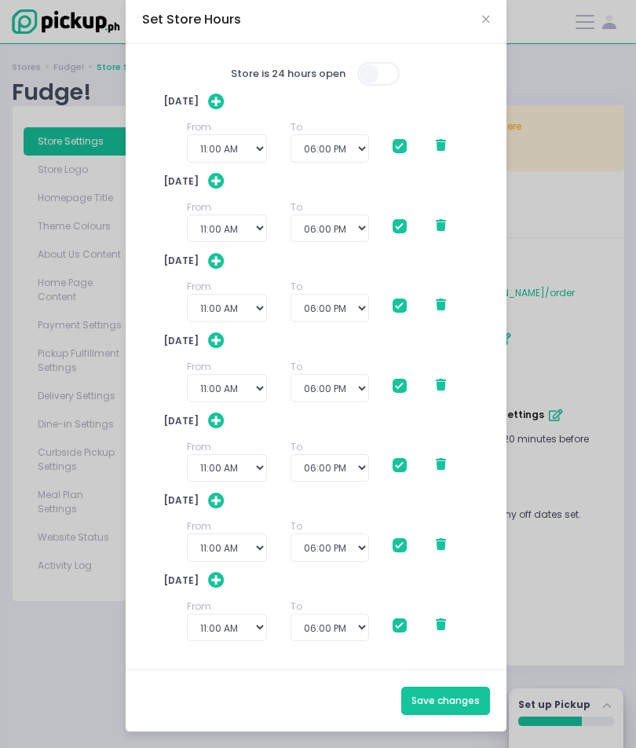
checkbox input "true"
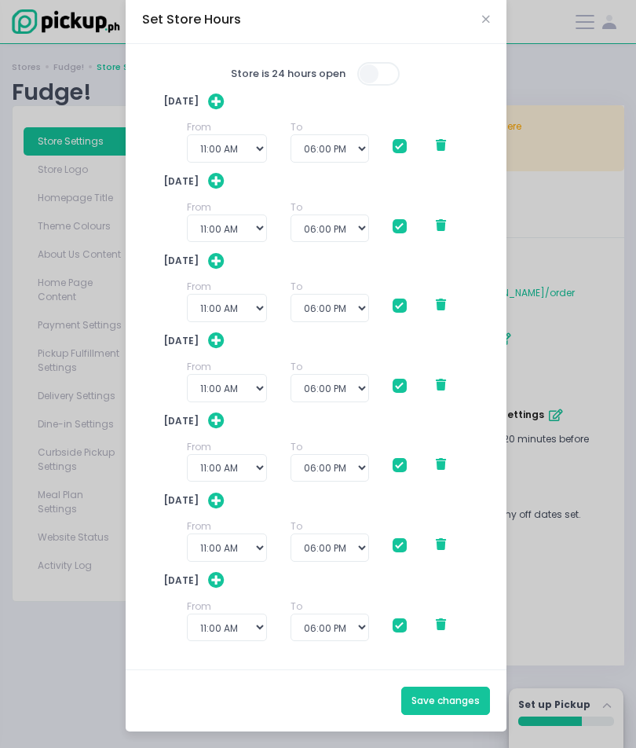
checkbox input "true"
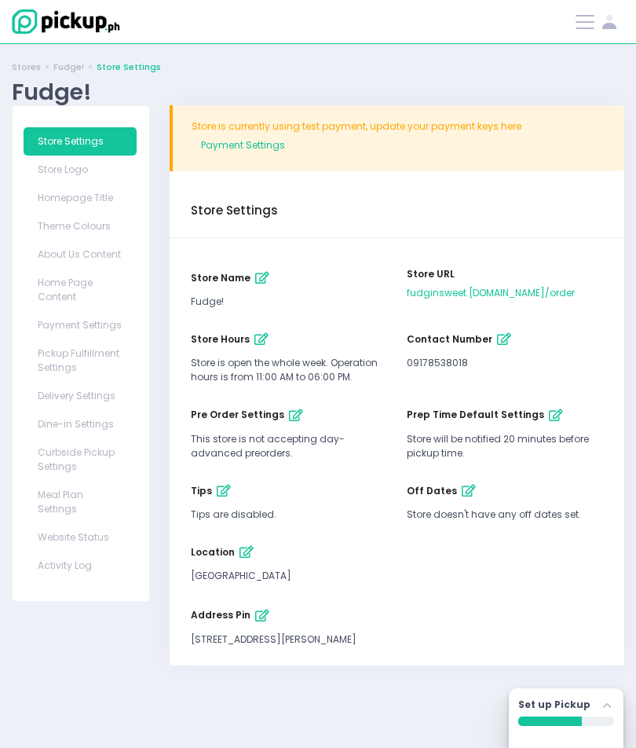
click at [289, 420] on icon "button" at bounding box center [296, 415] width 14 height 13
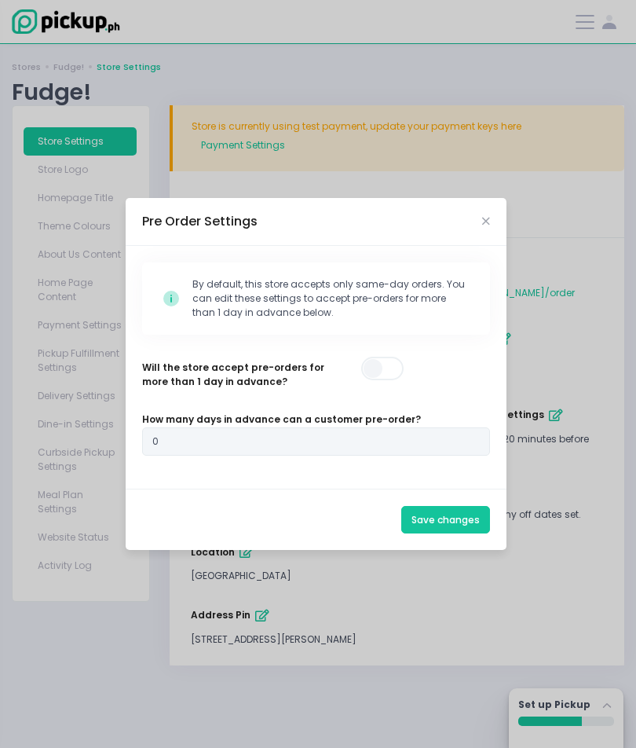
click at [385, 380] on span at bounding box center [383, 369] width 45 height 24
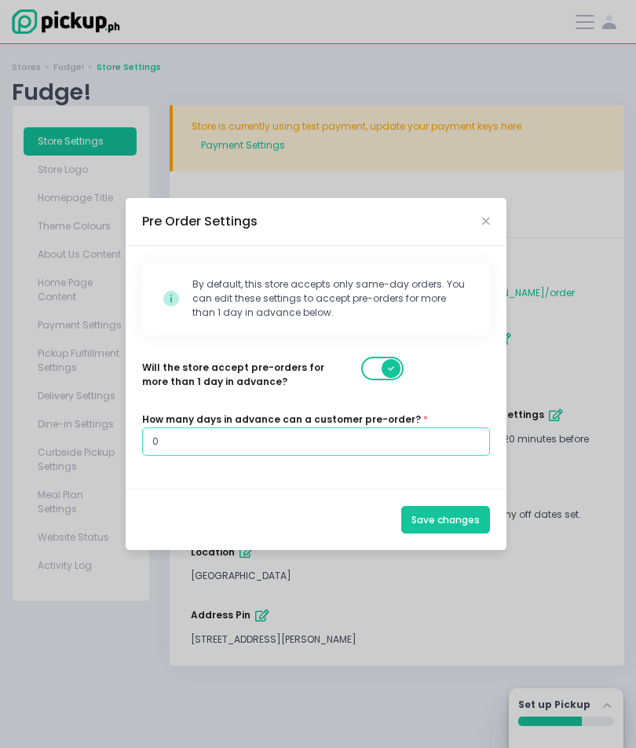
click at [165, 456] on input "0" at bounding box center [316, 441] width 348 height 28
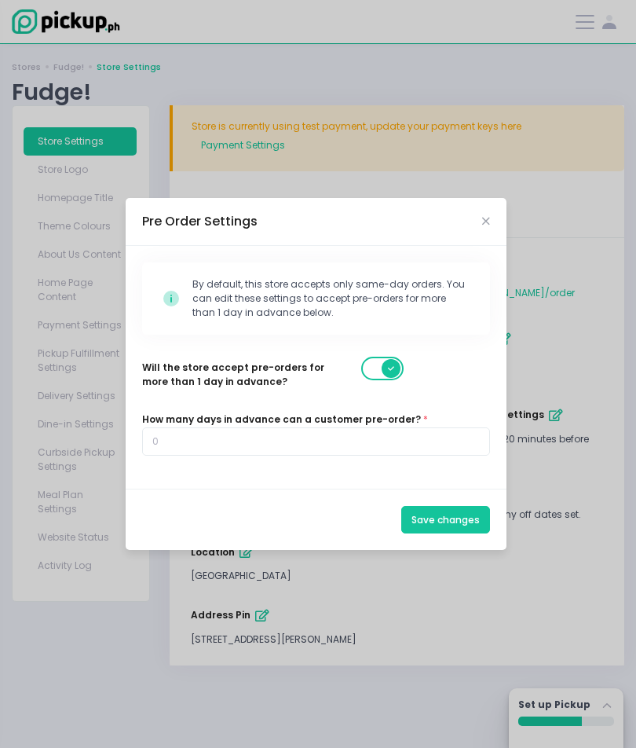
click at [487, 226] on icon "Close" at bounding box center [486, 221] width 8 height 10
